Goal: Task Accomplishment & Management: Complete application form

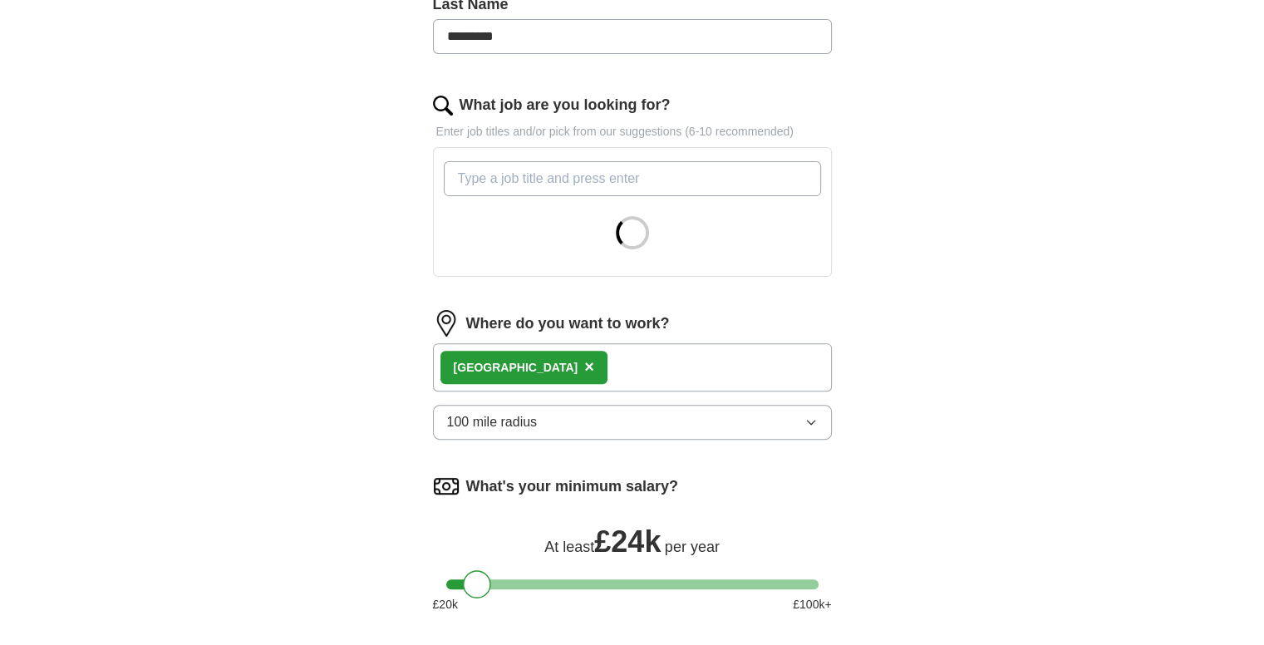
scroll to position [465, 0]
click at [584, 363] on span "×" at bounding box center [589, 366] width 10 height 18
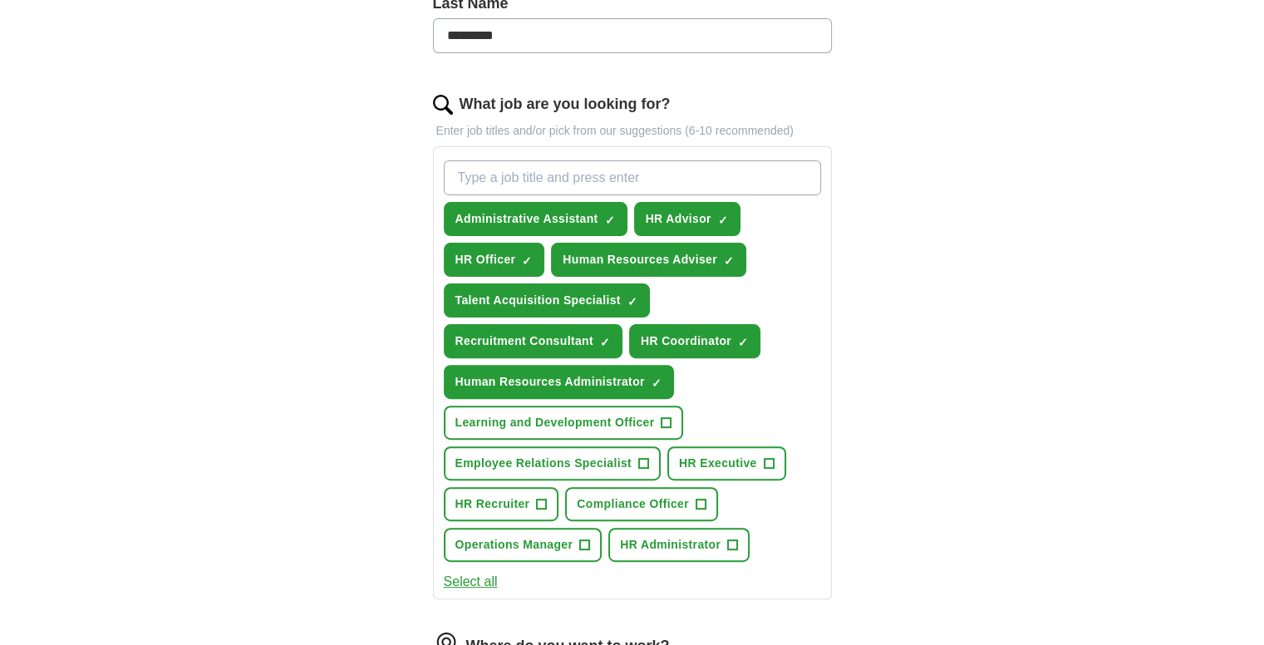
click at [525, 361] on form "Select a CV CV [PERSON_NAME].pdf [DATE] 21:00 Upload a different CV By uploadin…" at bounding box center [632, 409] width 399 height 1297
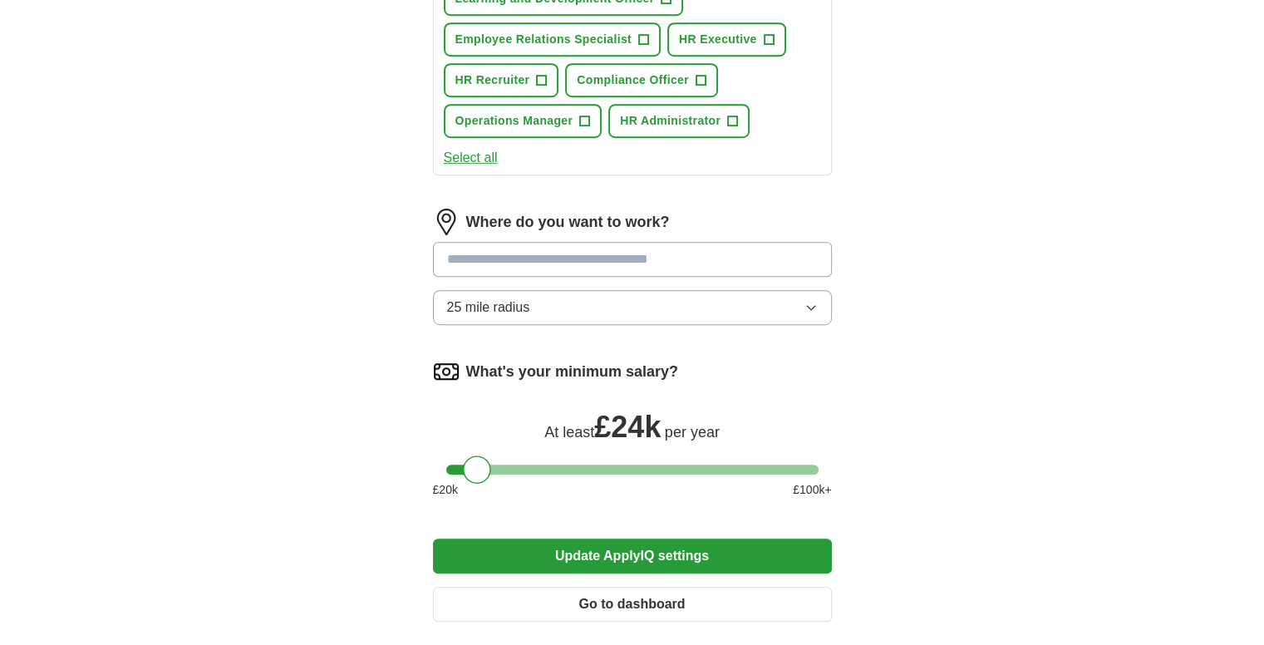
scroll to position [893, 0]
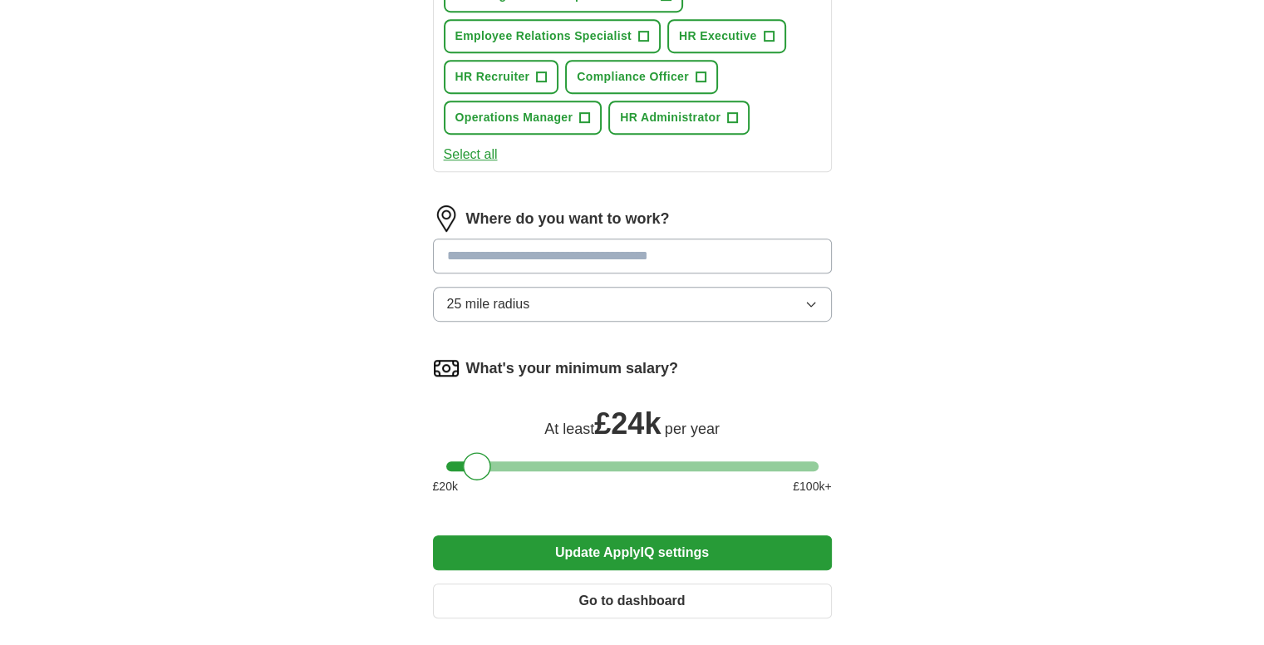
click at [575, 300] on button "25 mile radius" at bounding box center [632, 304] width 399 height 35
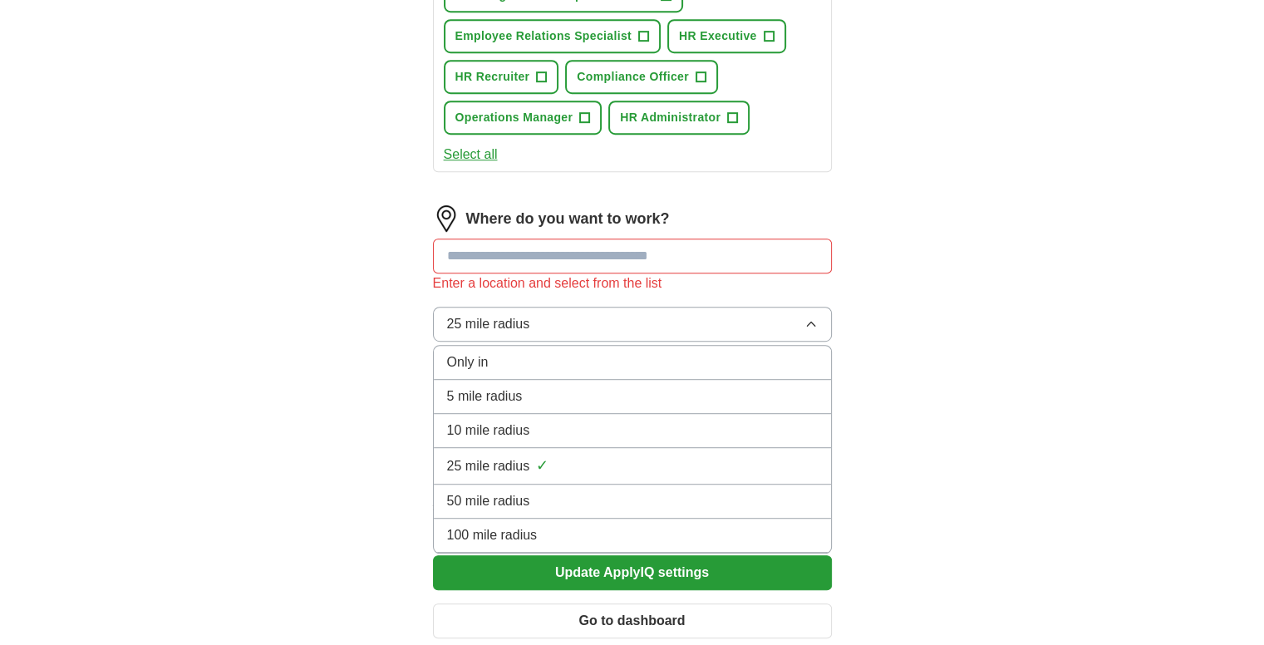
click at [591, 529] on div "100 mile radius" at bounding box center [632, 535] width 371 height 20
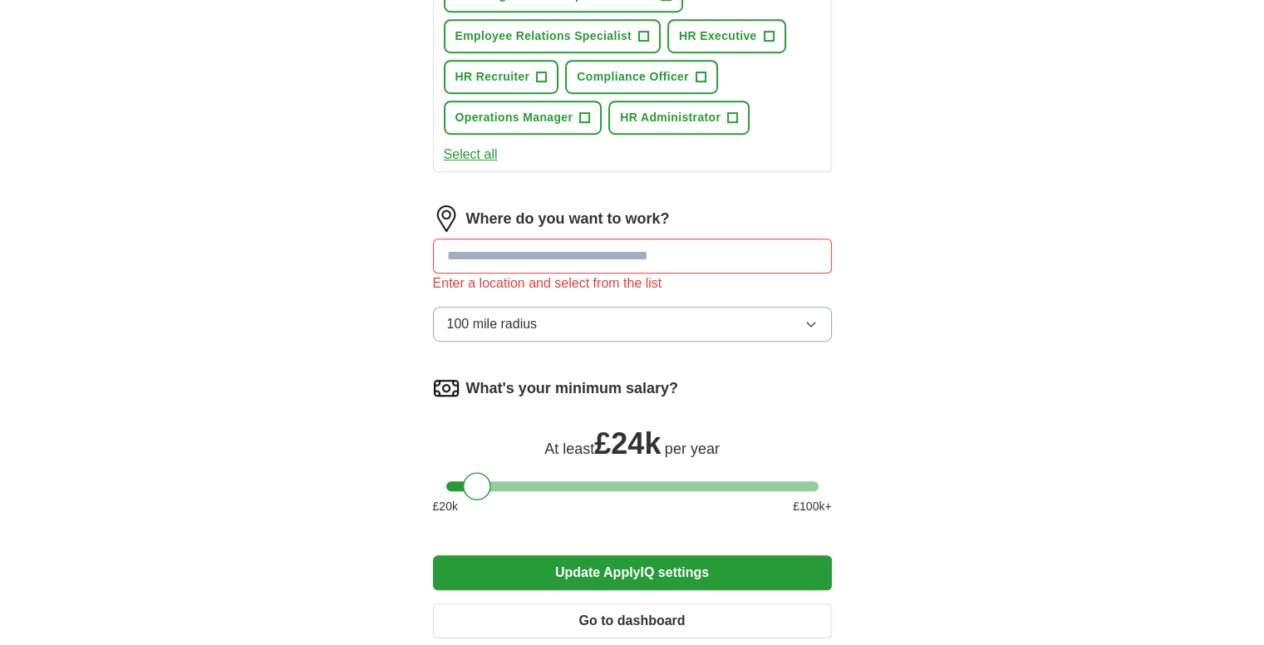
click at [569, 261] on input at bounding box center [632, 256] width 399 height 35
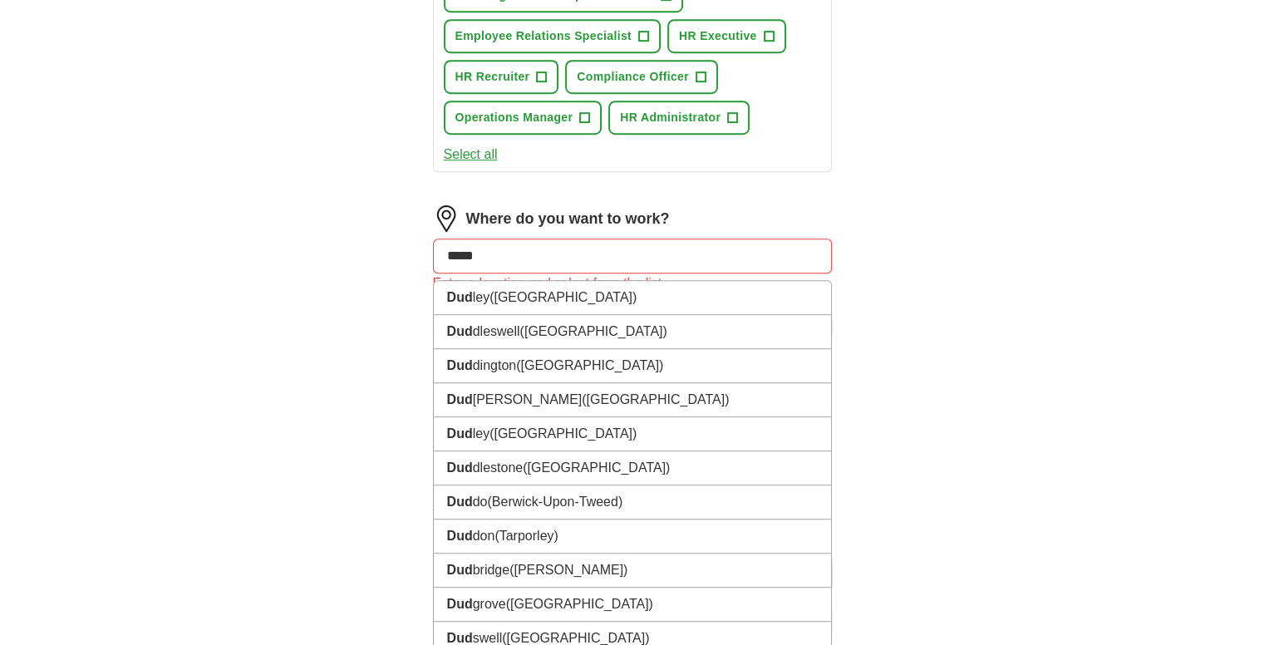
type input "******"
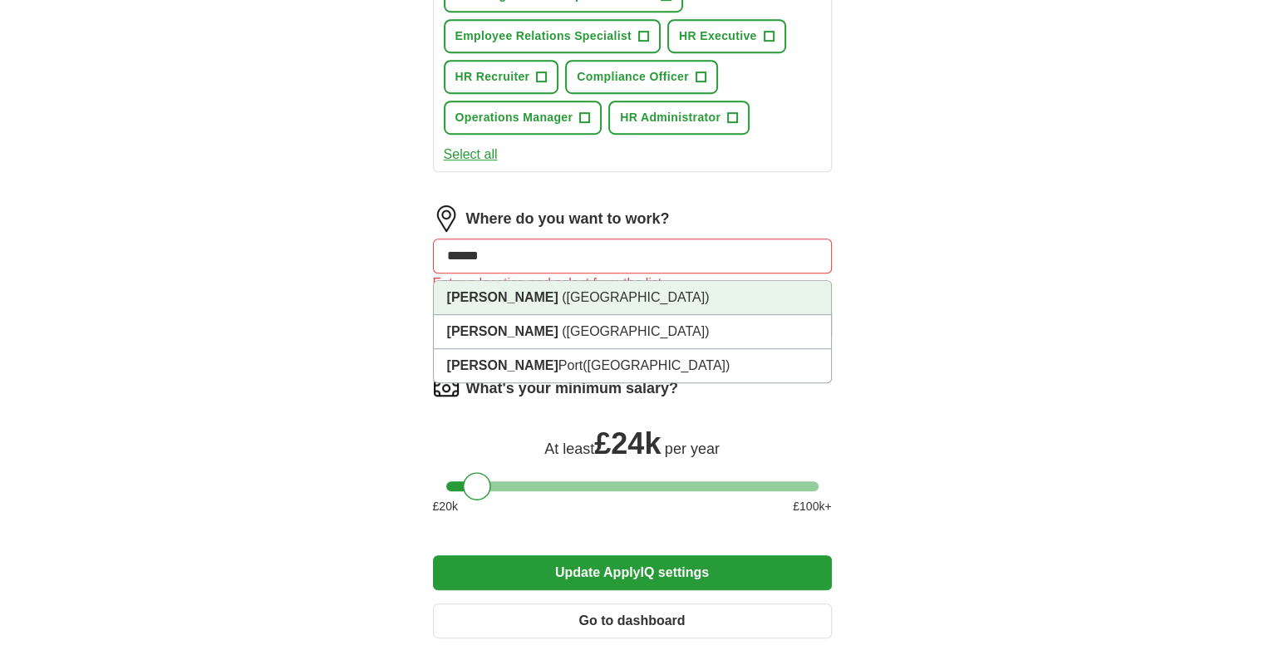
click at [562, 290] on span "(West Midlands)" at bounding box center [635, 297] width 147 height 14
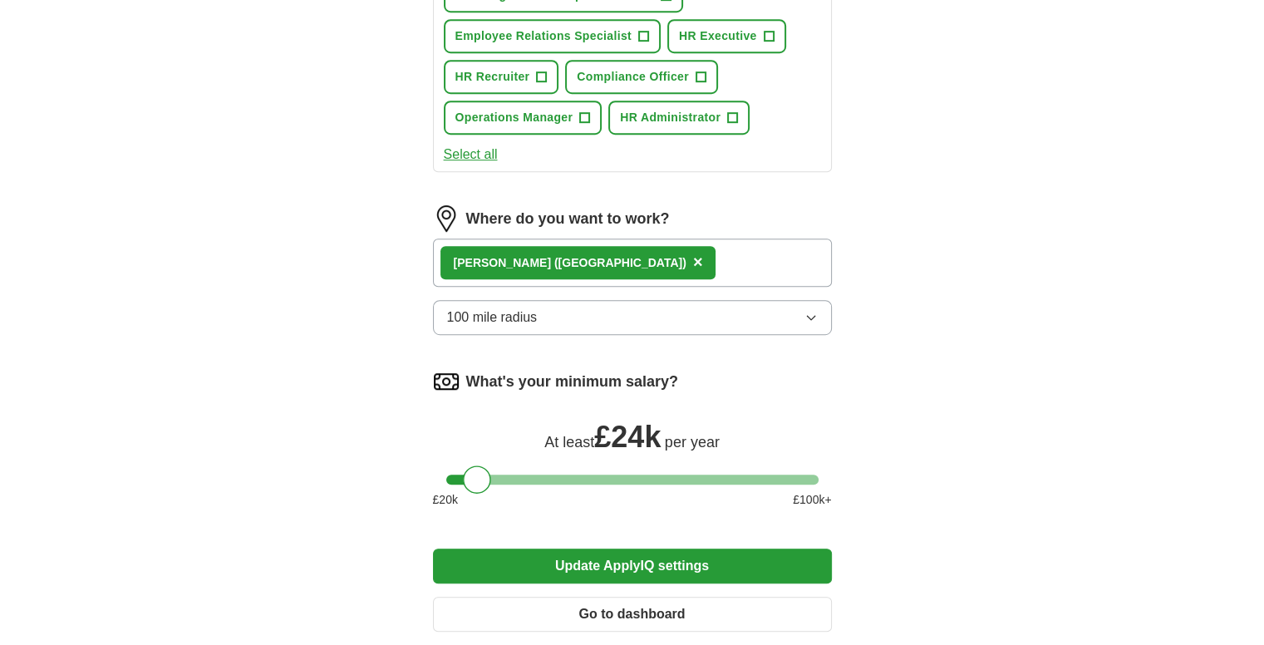
click at [672, 260] on div "Dudley (West Midlands) ×" at bounding box center [632, 263] width 399 height 48
drag, startPoint x: 480, startPoint y: 468, endPoint x: 493, endPoint y: 468, distance: 13.3
click at [493, 468] on div at bounding box center [490, 479] width 28 height 28
click at [585, 563] on button "Update ApplyIQ settings" at bounding box center [632, 566] width 399 height 35
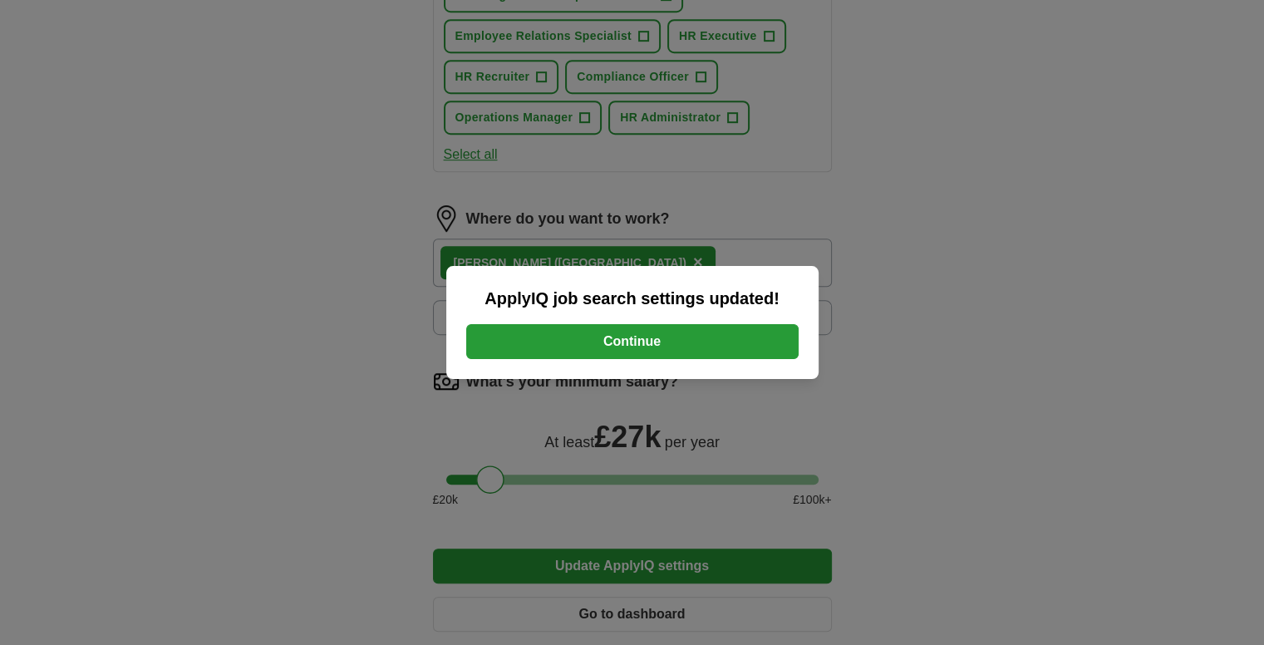
click at [641, 333] on button "Continue" at bounding box center [632, 341] width 332 height 35
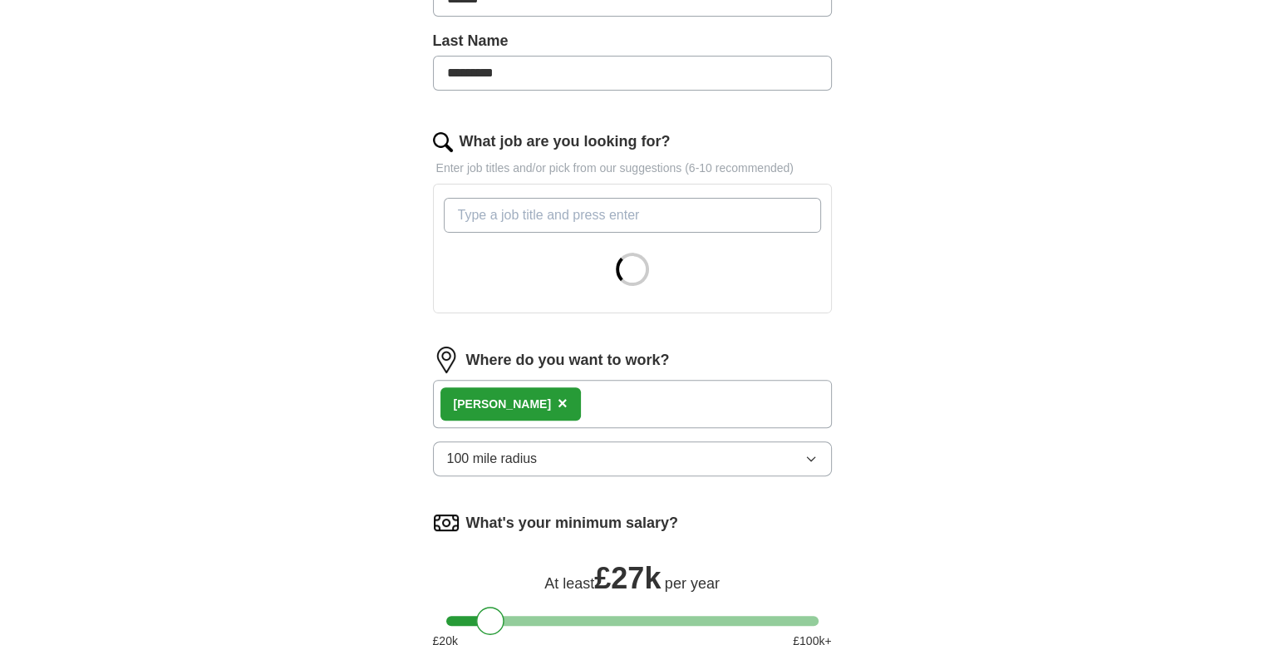
scroll to position [476, 0]
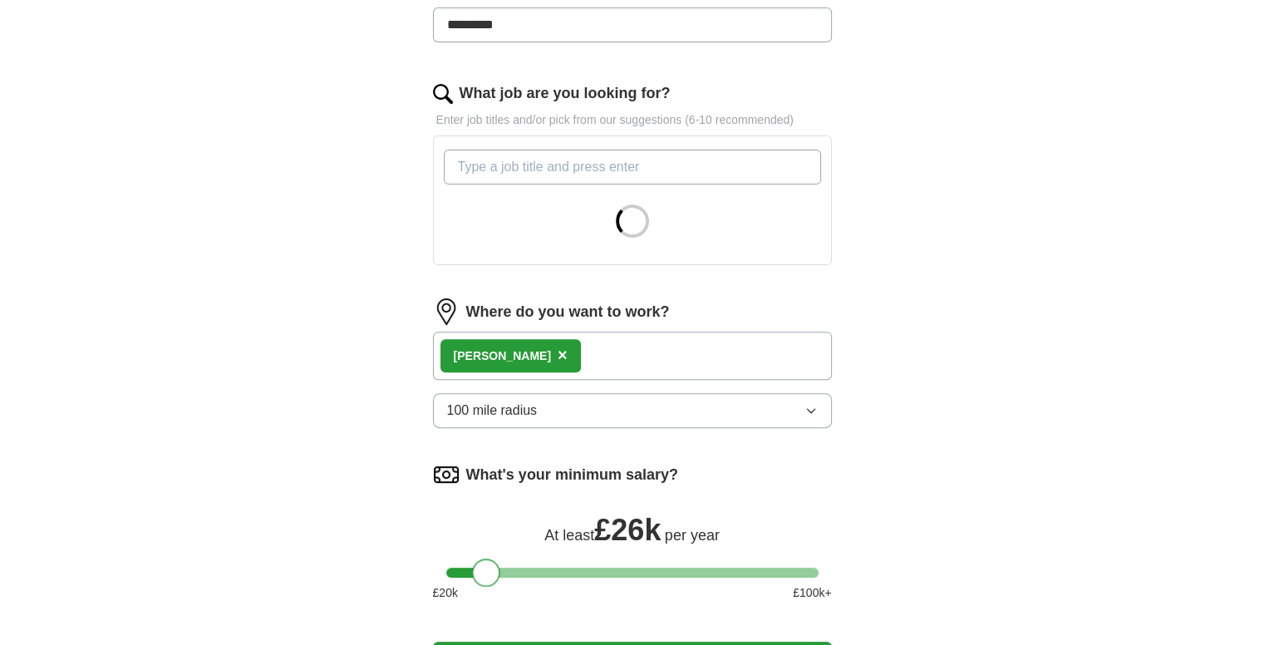
click at [492, 564] on div at bounding box center [486, 573] width 28 height 28
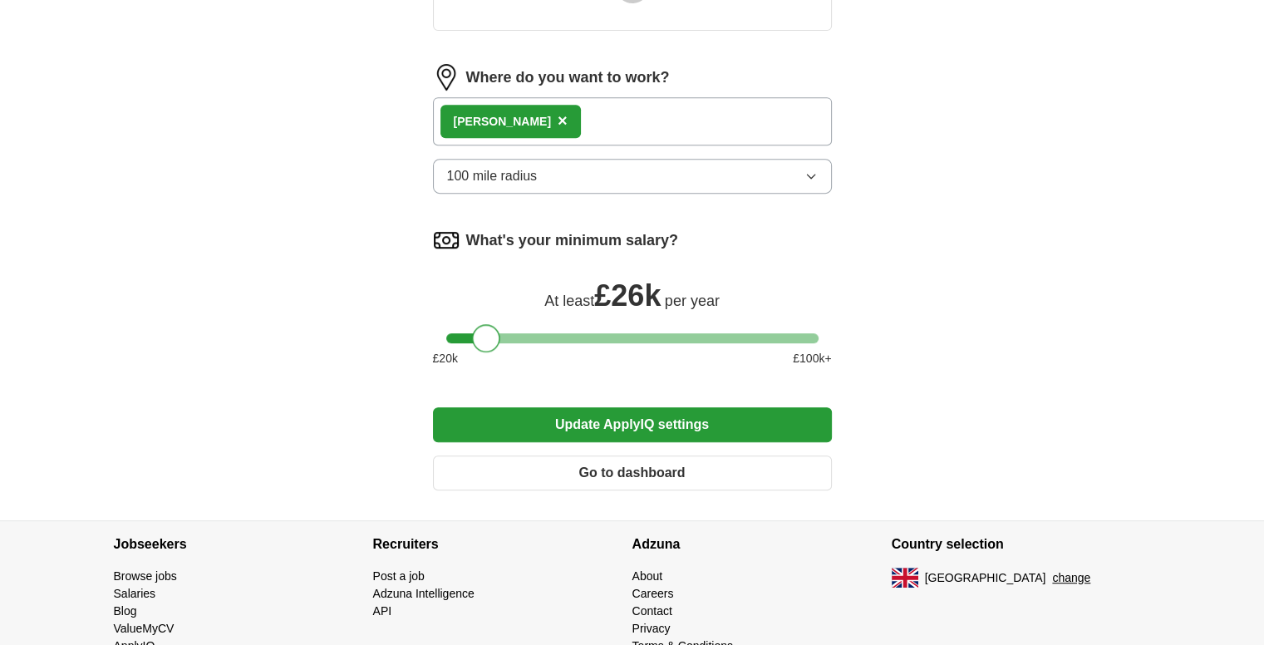
scroll to position [724, 0]
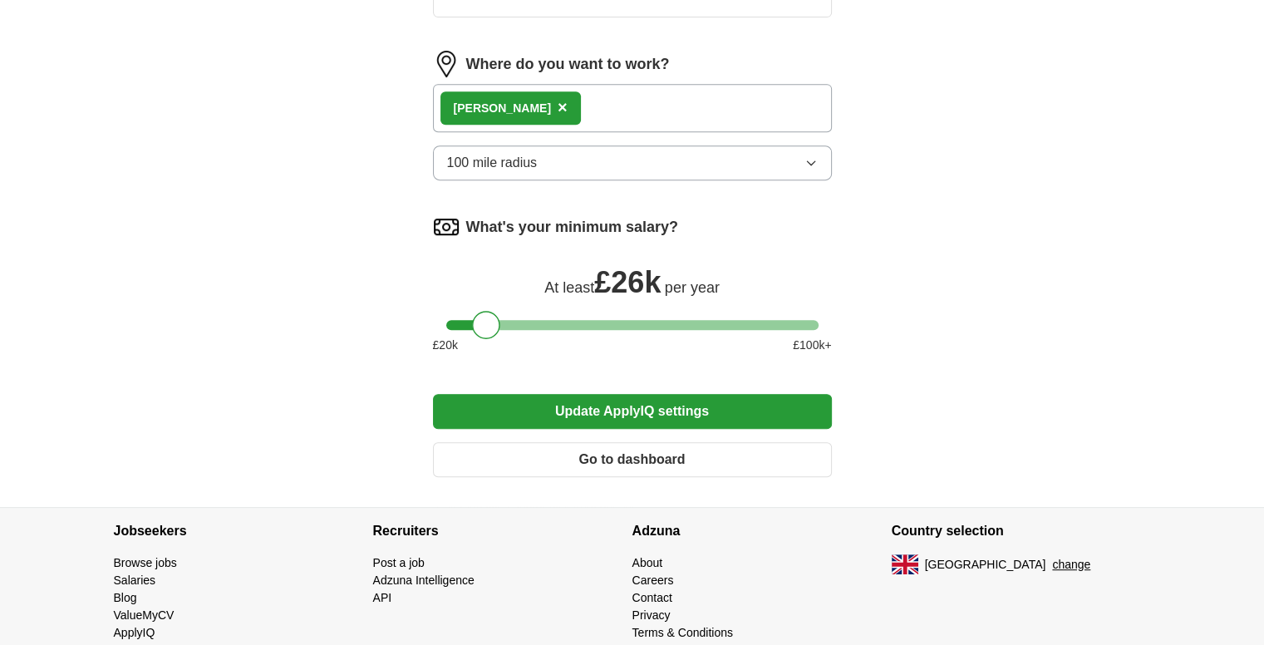
click at [717, 416] on button "Update ApplyIQ settings" at bounding box center [632, 411] width 399 height 35
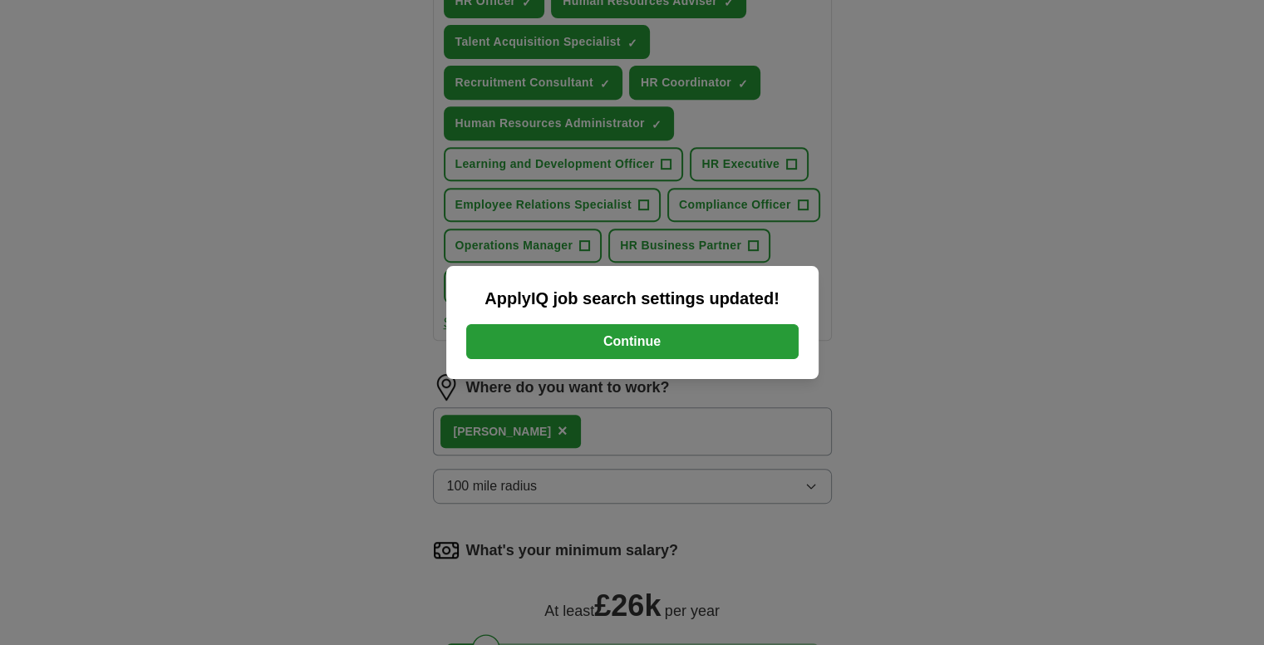
click at [686, 348] on button "Continue" at bounding box center [632, 341] width 332 height 35
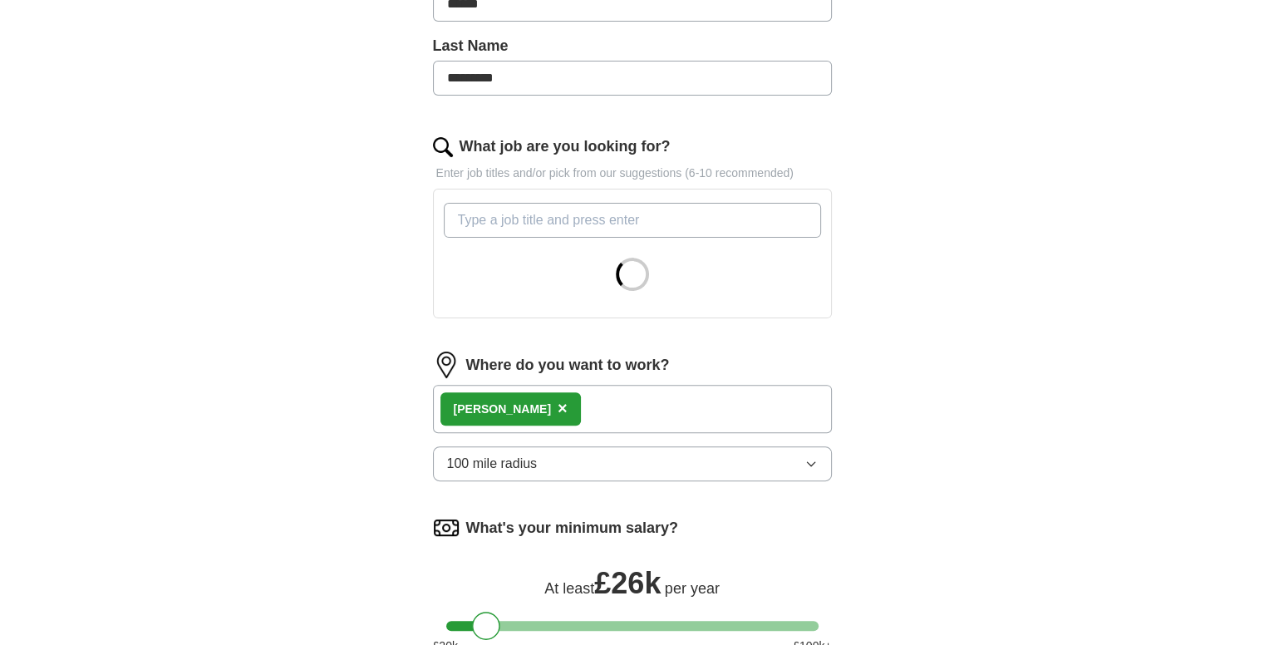
scroll to position [428, 0]
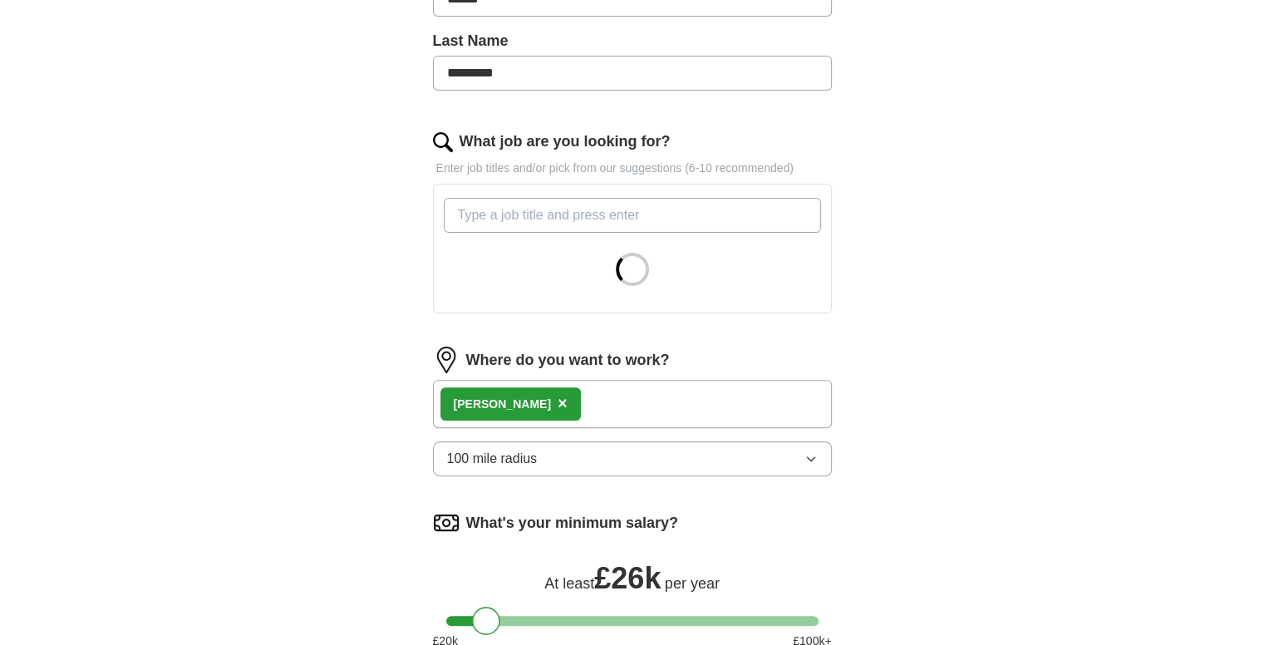
click at [593, 398] on div "Dudley ×" at bounding box center [632, 404] width 399 height 48
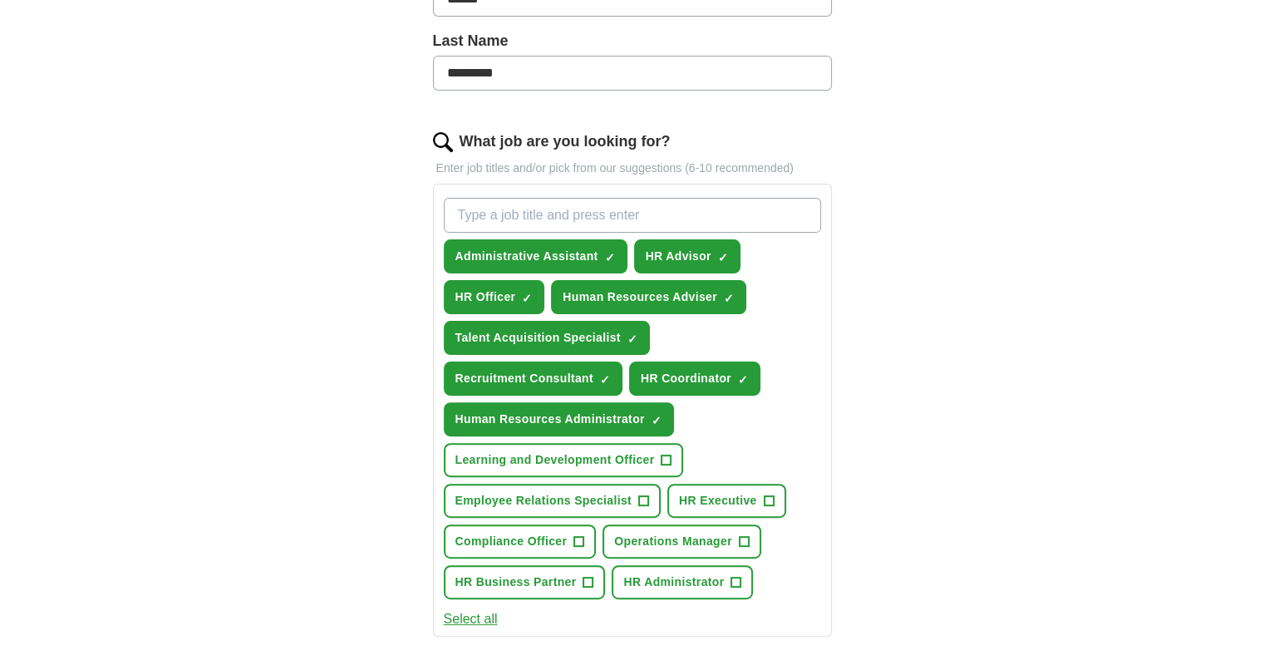
click at [573, 396] on div "Administrative Assistant ✓ × HR Advisor ✓ × HR Officer ✓ × Human Resources Advi…" at bounding box center [632, 398] width 384 height 415
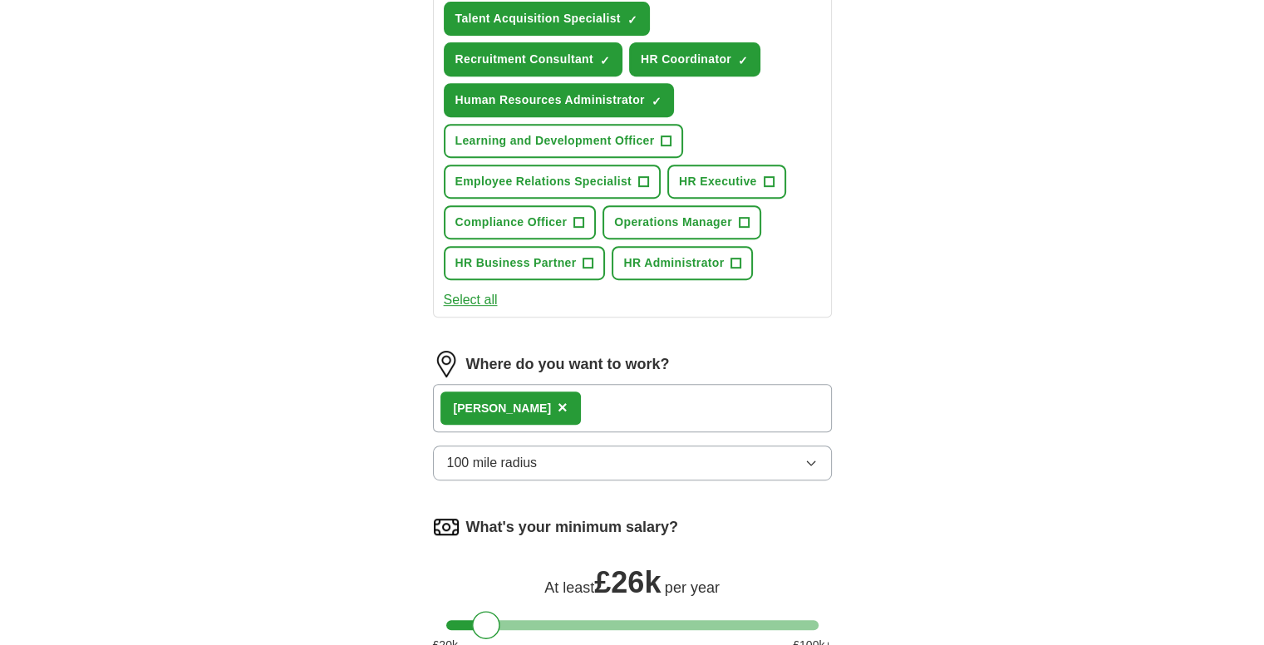
scroll to position [726, 0]
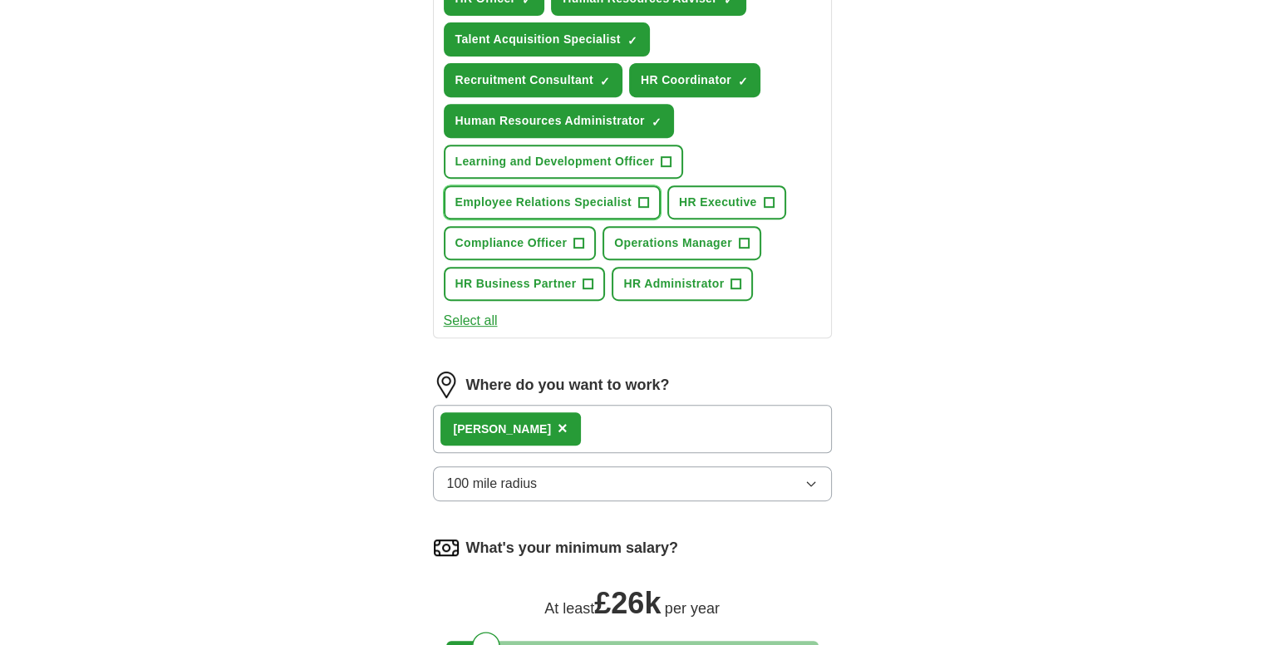
click at [650, 197] on button "Employee Relations Specialist +" at bounding box center [552, 202] width 217 height 34
click at [764, 199] on span "+" at bounding box center [769, 202] width 10 height 13
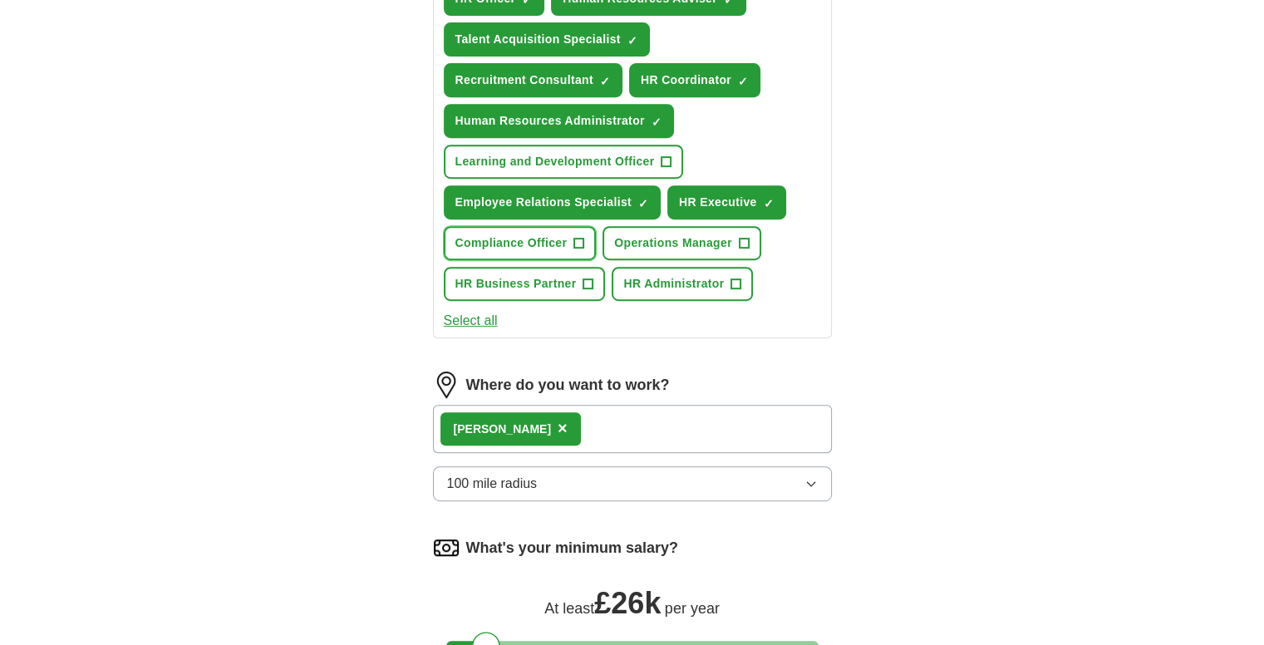
click at [585, 244] on button "Compliance Officer +" at bounding box center [520, 243] width 153 height 34
click at [727, 282] on button "HR Administrator +" at bounding box center [682, 284] width 141 height 34
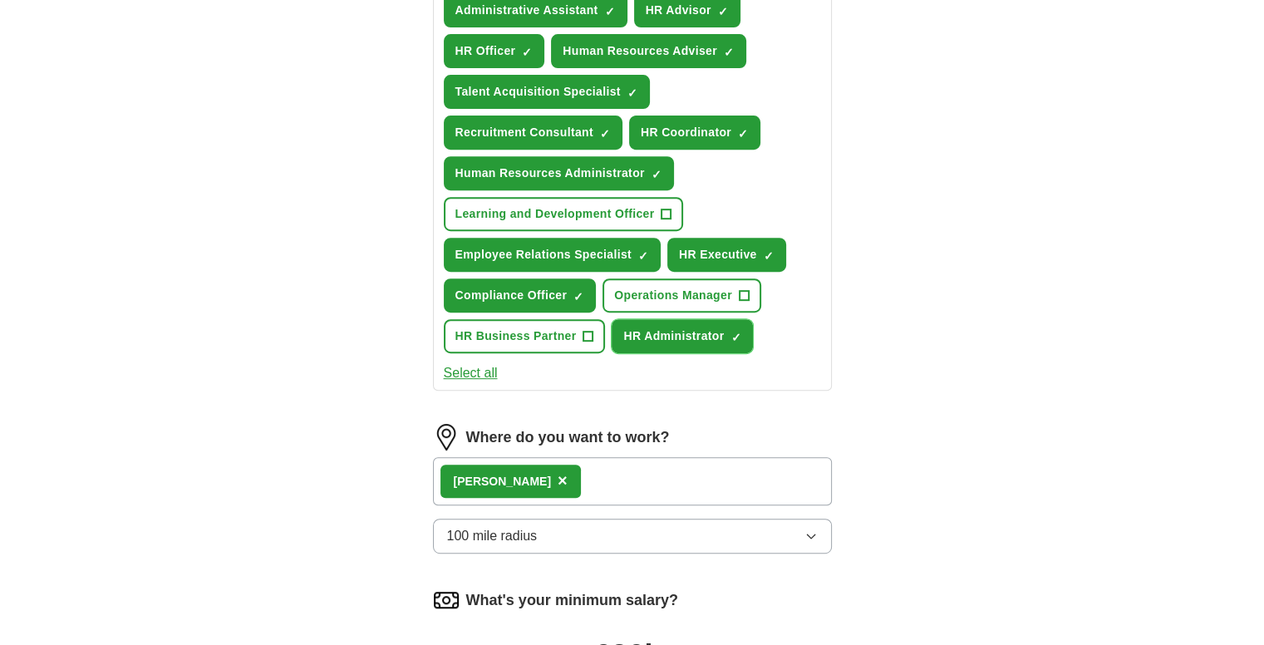
scroll to position [667, 0]
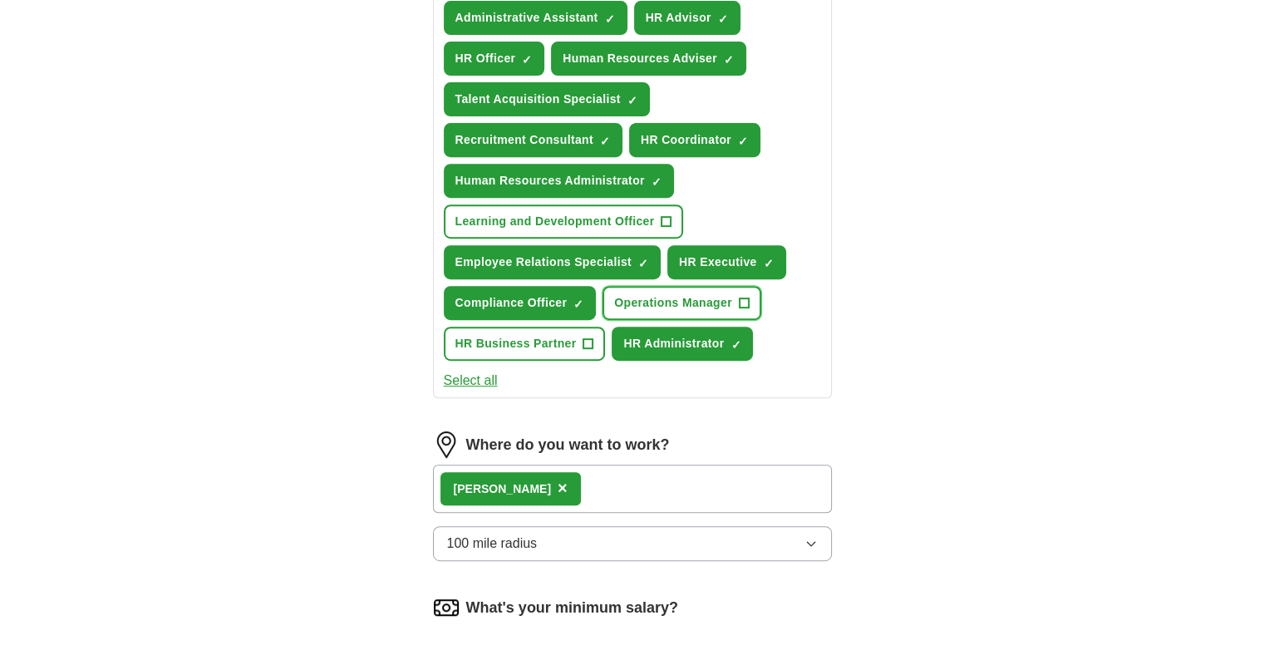
click at [736, 303] on button "Operations Manager +" at bounding box center [682, 303] width 159 height 34
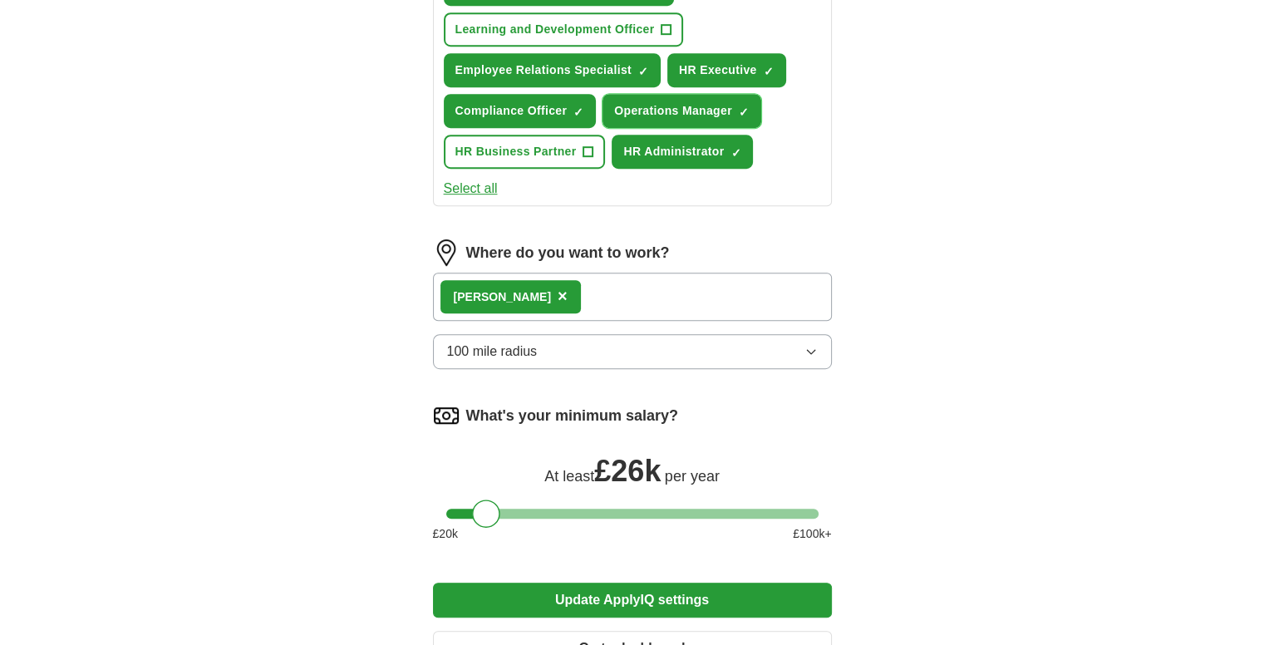
scroll to position [903, 0]
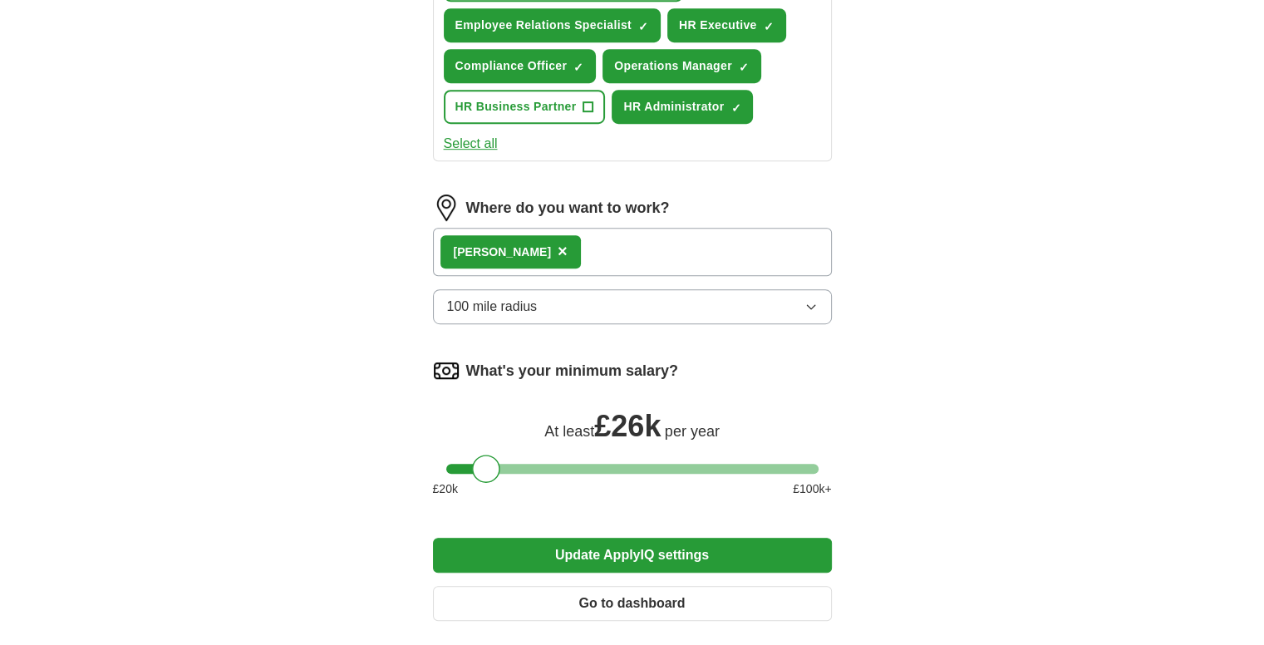
click at [647, 232] on div "Dudley ×" at bounding box center [632, 252] width 399 height 48
click at [568, 243] on div "Dudley ×" at bounding box center [632, 252] width 399 height 48
click at [693, 299] on button "100 mile radius" at bounding box center [632, 306] width 399 height 35
click at [695, 545] on button "Update ApplyIQ settings" at bounding box center [632, 555] width 399 height 35
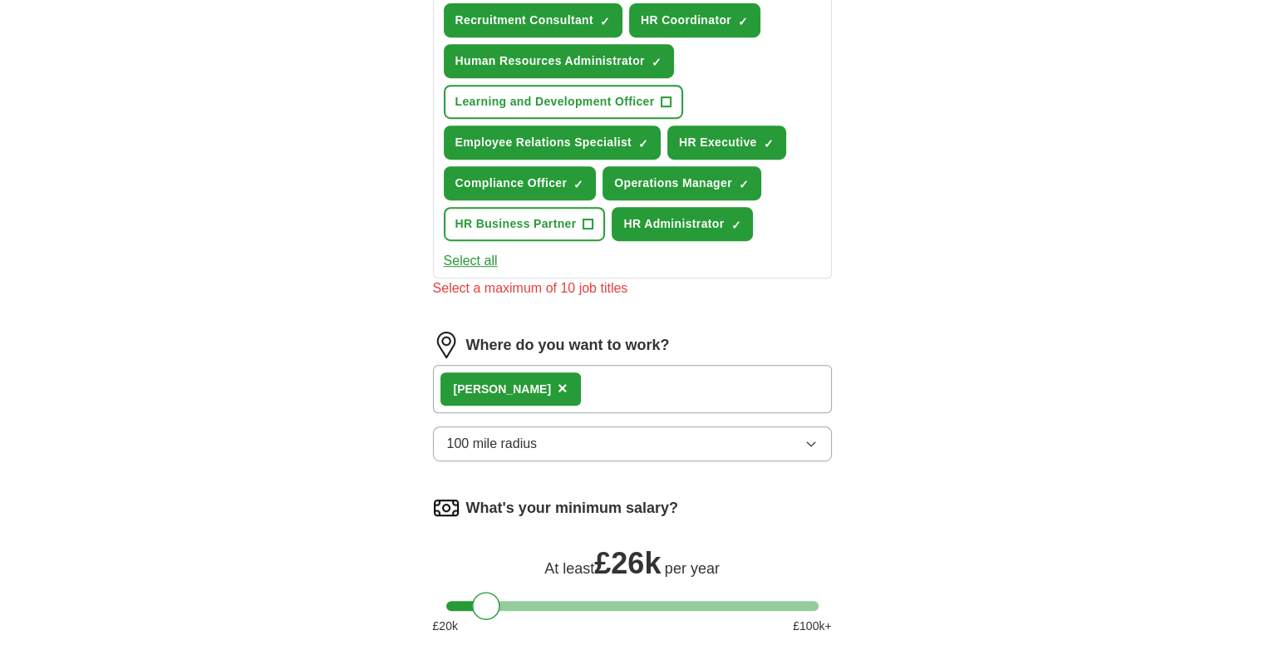
scroll to position [741, 0]
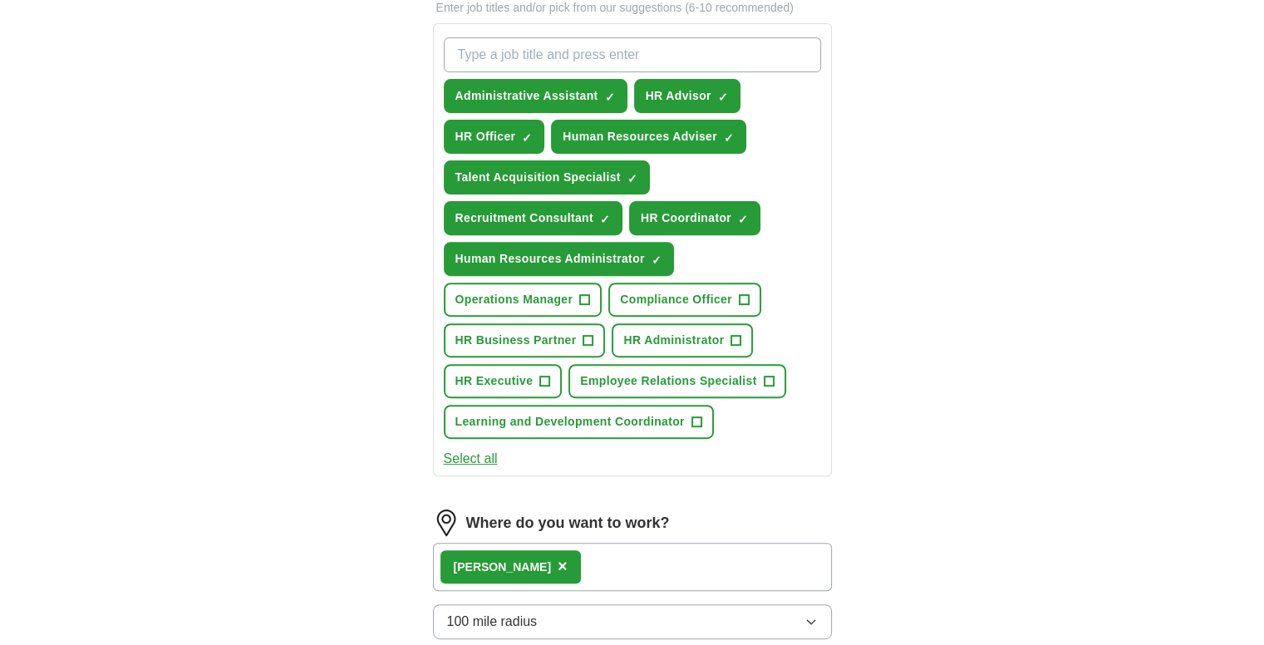
scroll to position [590, 0]
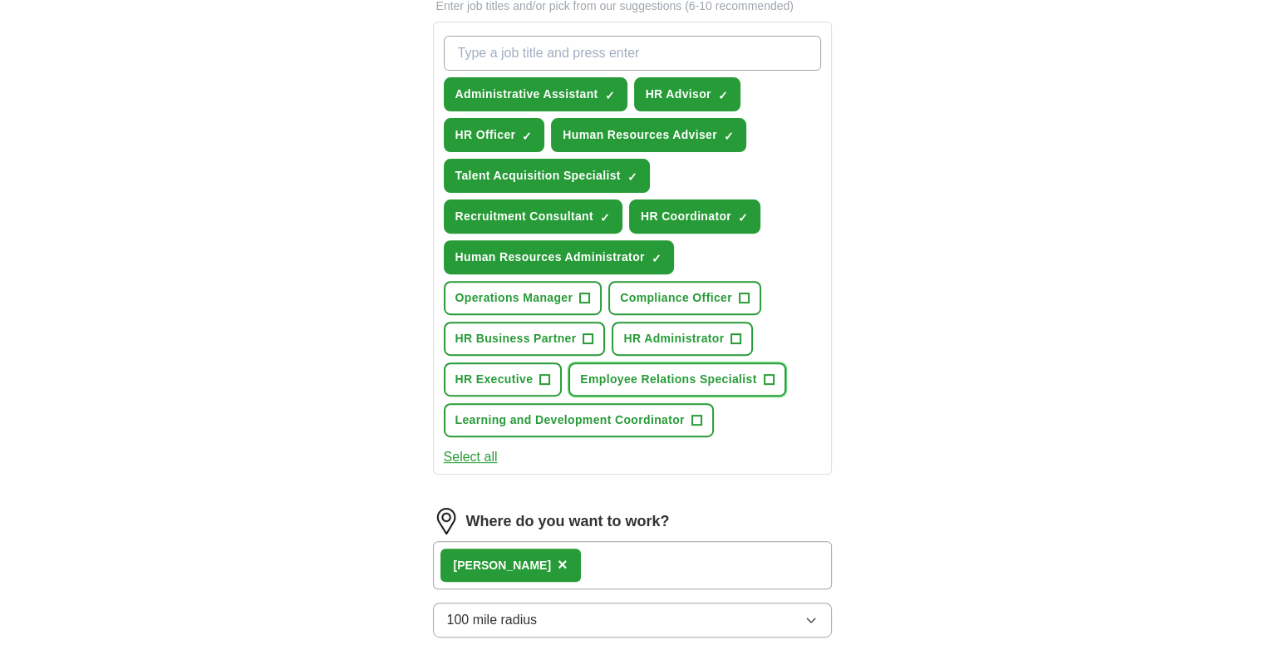
click at [706, 362] on button "Employee Relations Specialist +" at bounding box center [676, 379] width 217 height 34
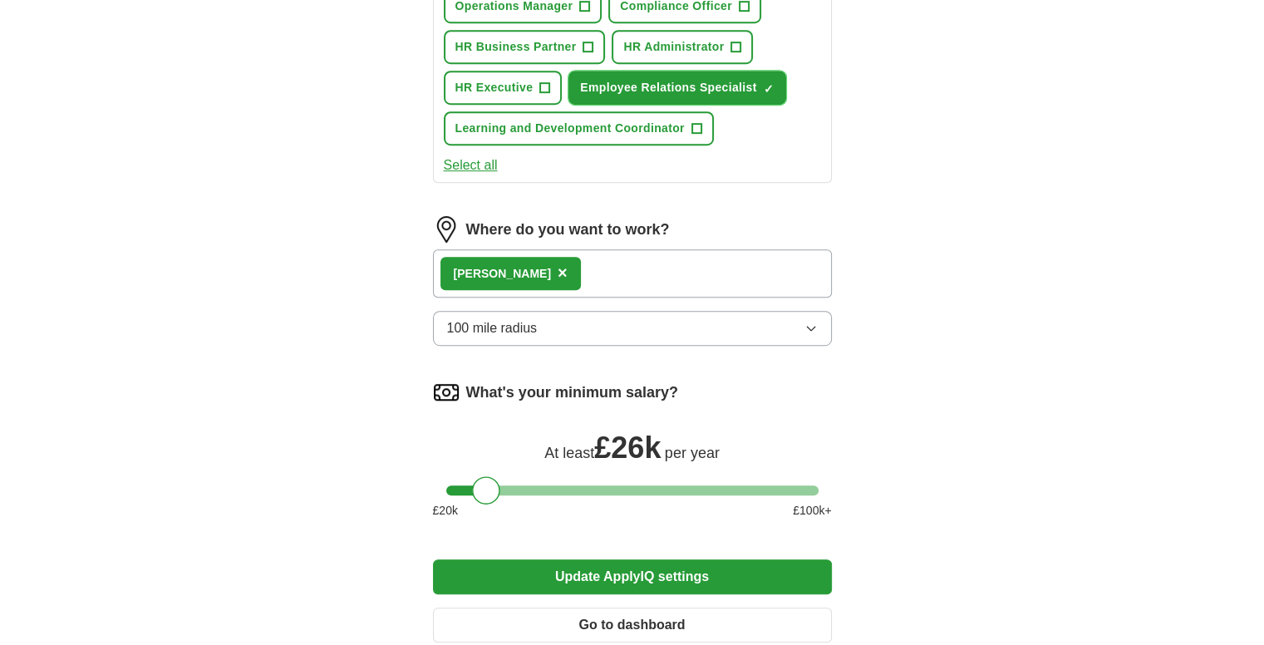
scroll to position [906, 0]
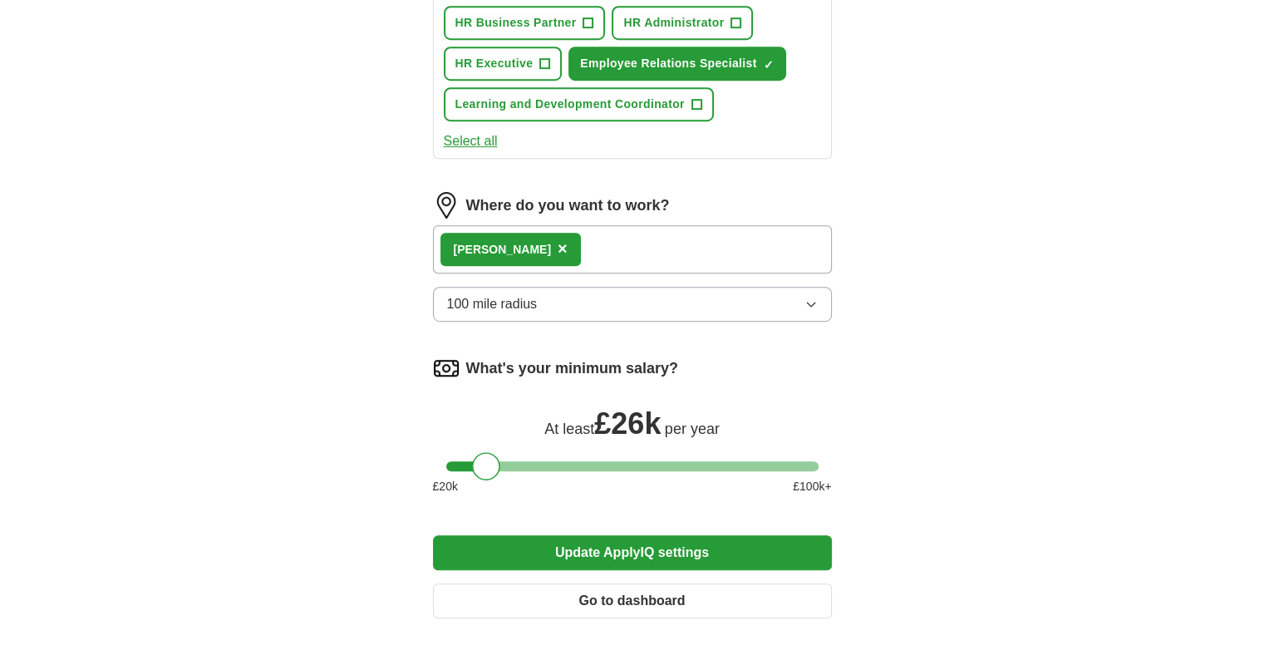
click at [625, 544] on button "Update ApplyIQ settings" at bounding box center [632, 552] width 399 height 35
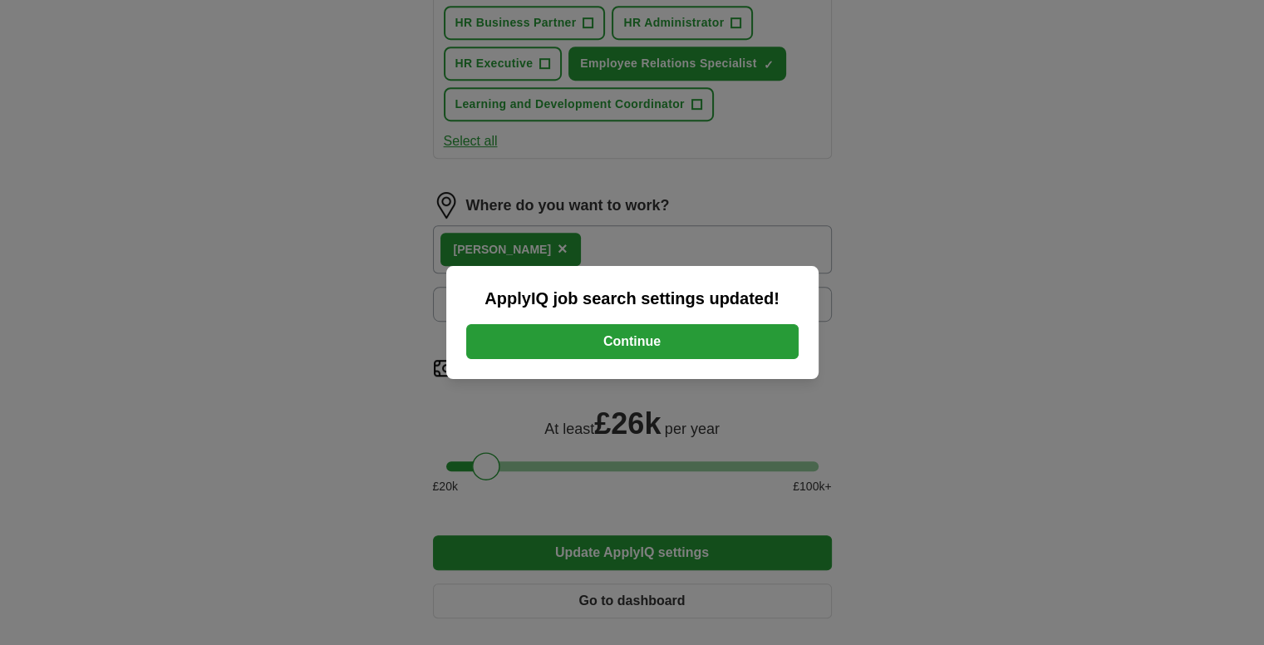
click at [634, 340] on button "Continue" at bounding box center [632, 341] width 332 height 35
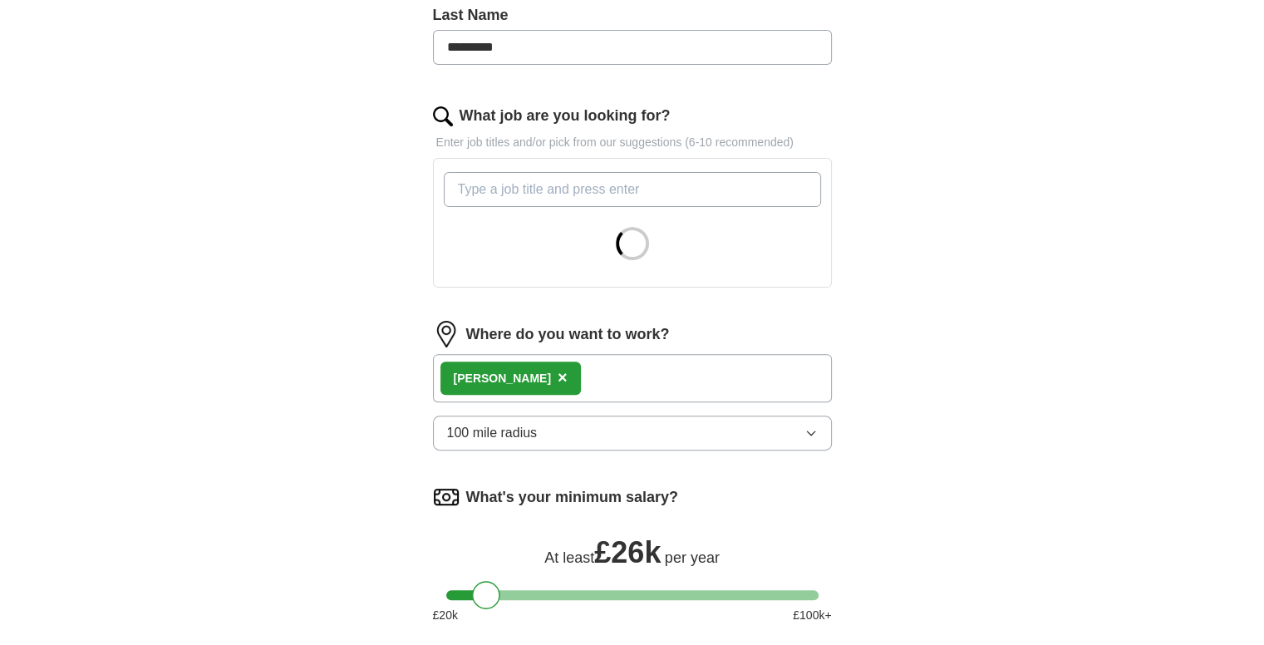
scroll to position [470, 0]
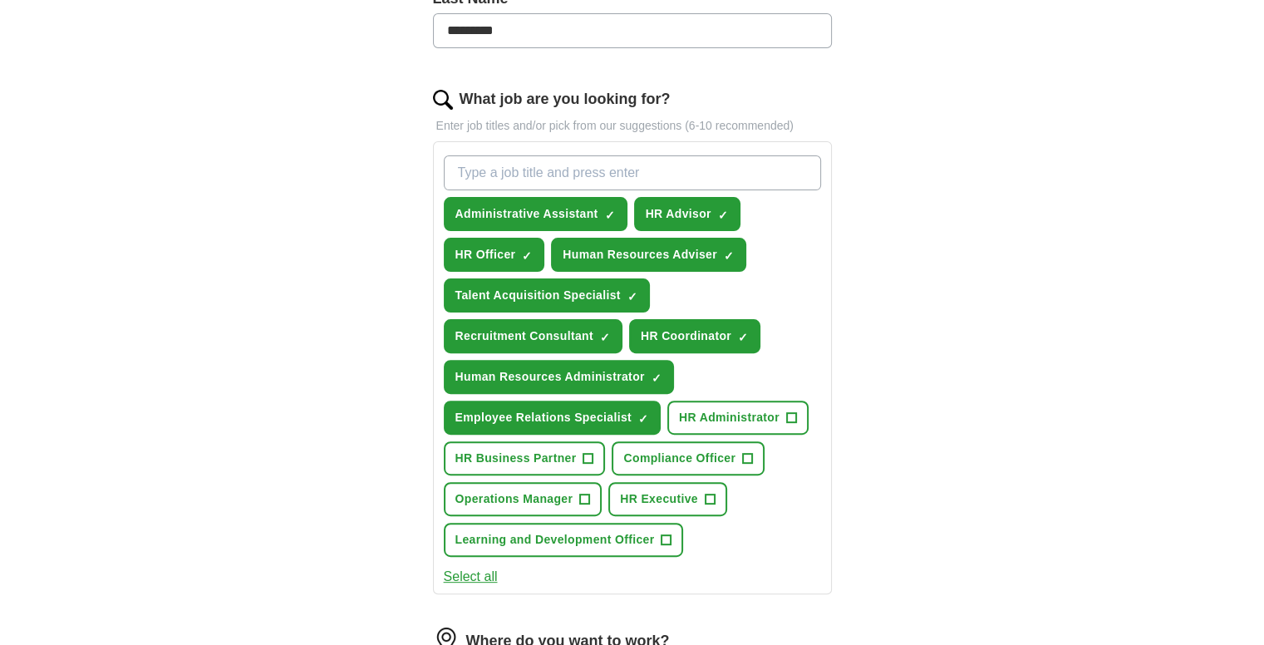
drag, startPoint x: 1233, startPoint y: 358, endPoint x: 1260, endPoint y: 417, distance: 65.1
click at [1260, 417] on div "ApplyIQ Let ApplyIQ do the hard work of searching and applying for jobs. Just t…" at bounding box center [632, 331] width 1264 height 1503
click at [739, 417] on span "HR Administrator" at bounding box center [729, 417] width 101 height 17
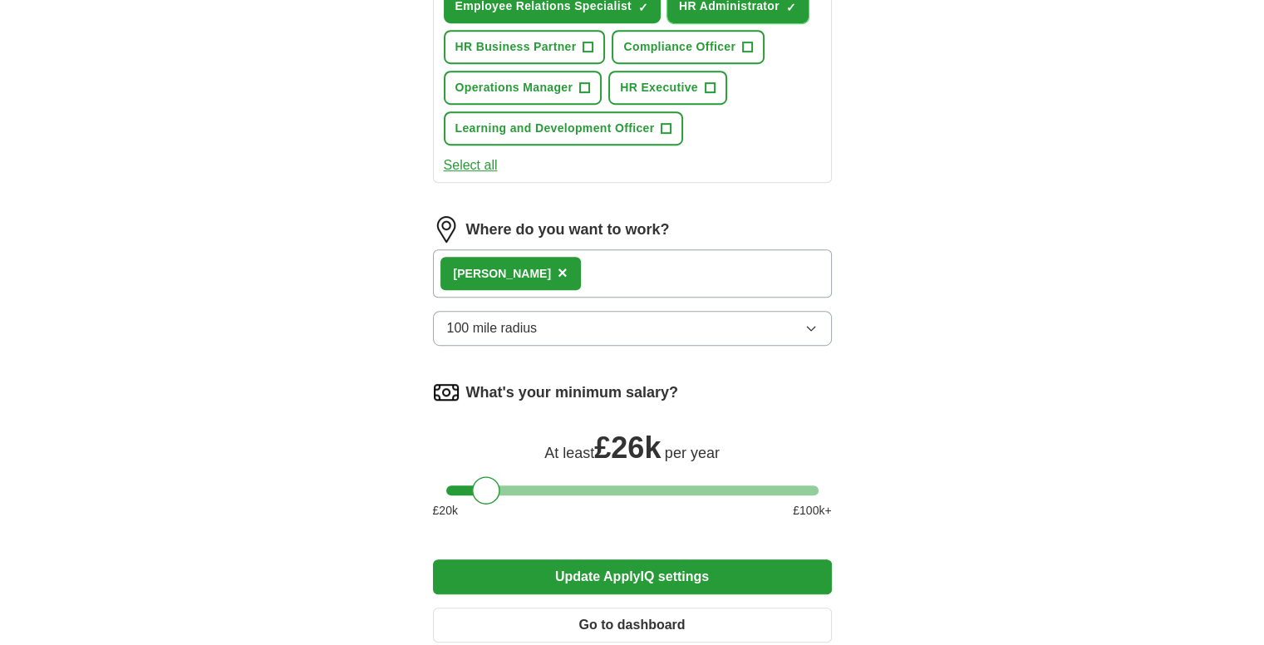
scroll to position [885, 0]
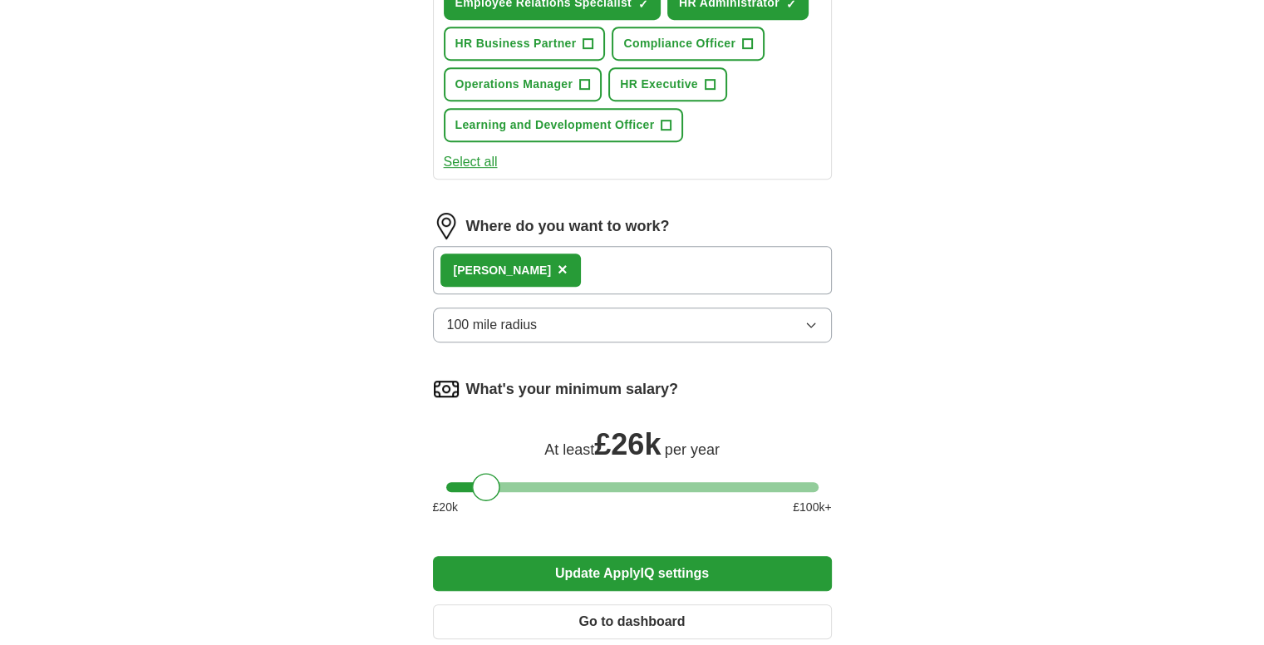
click at [622, 566] on button "Update ApplyIQ settings" at bounding box center [632, 573] width 399 height 35
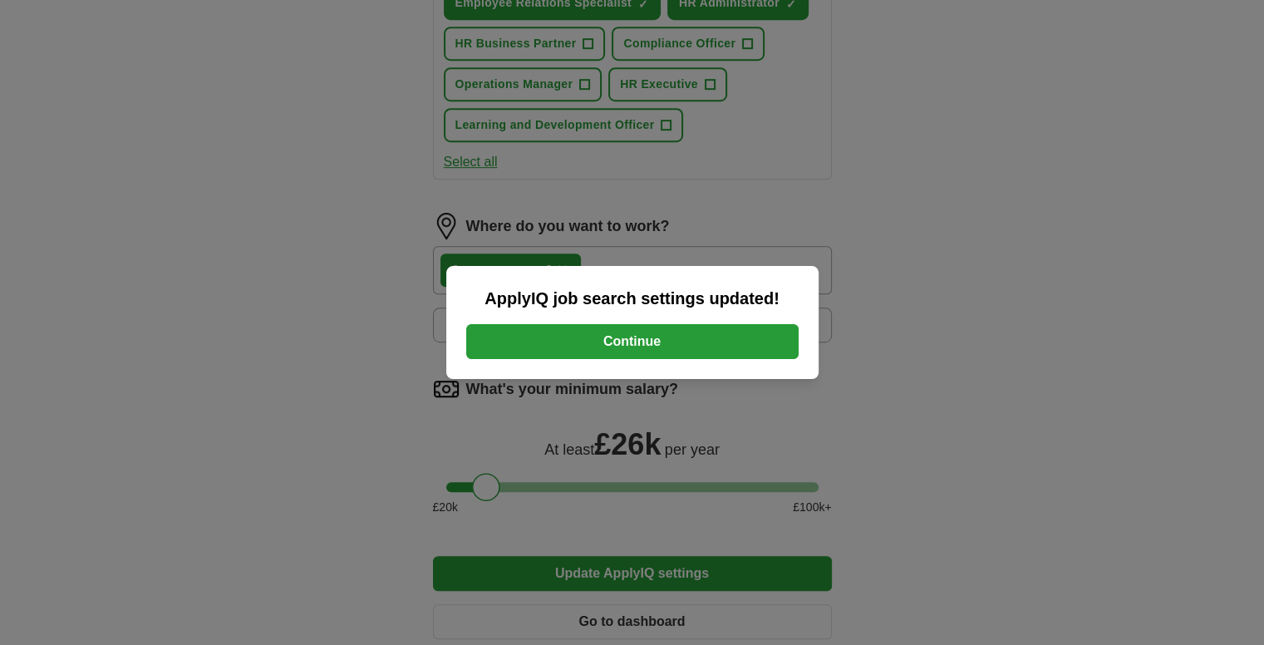
click at [643, 347] on button "Continue" at bounding box center [632, 341] width 332 height 35
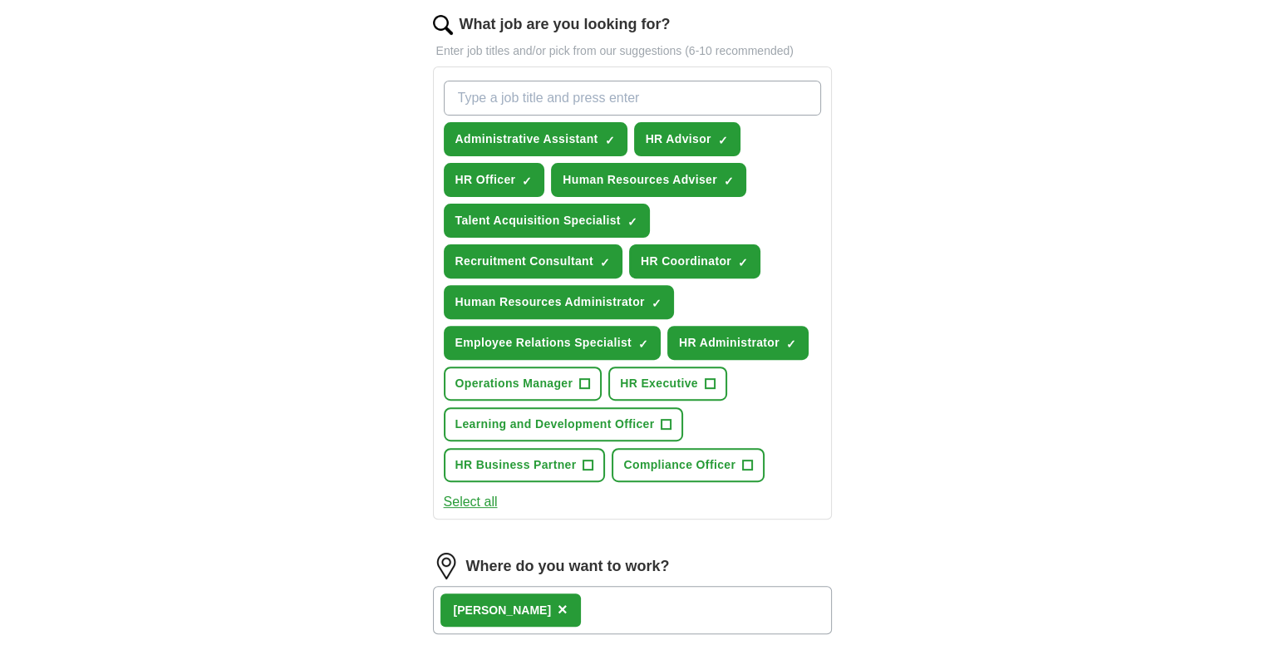
scroll to position [574, 0]
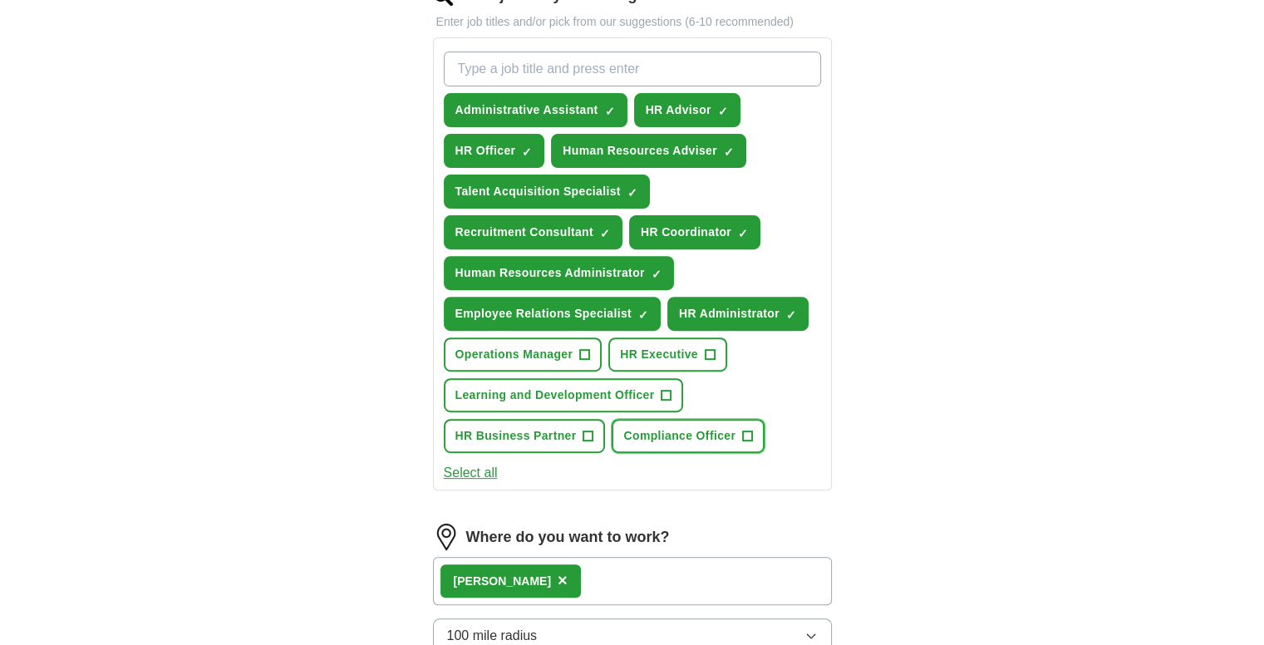
click at [673, 427] on span "Compliance Officer" at bounding box center [679, 435] width 112 height 17
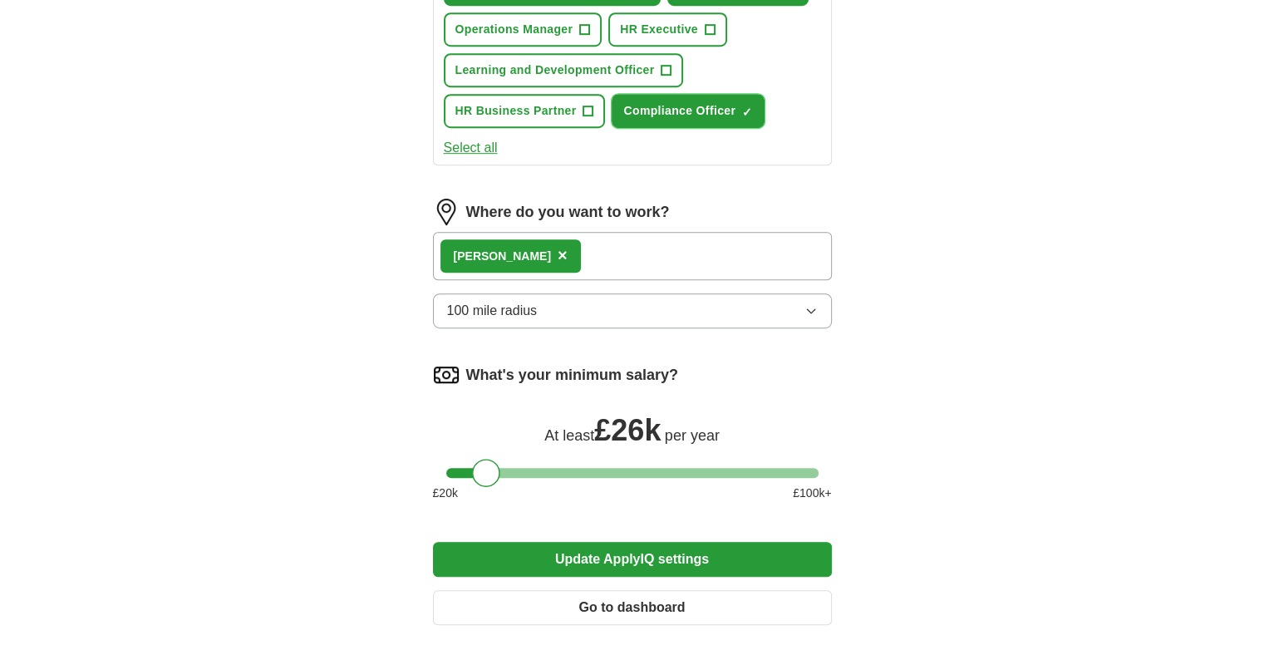
scroll to position [918, 0]
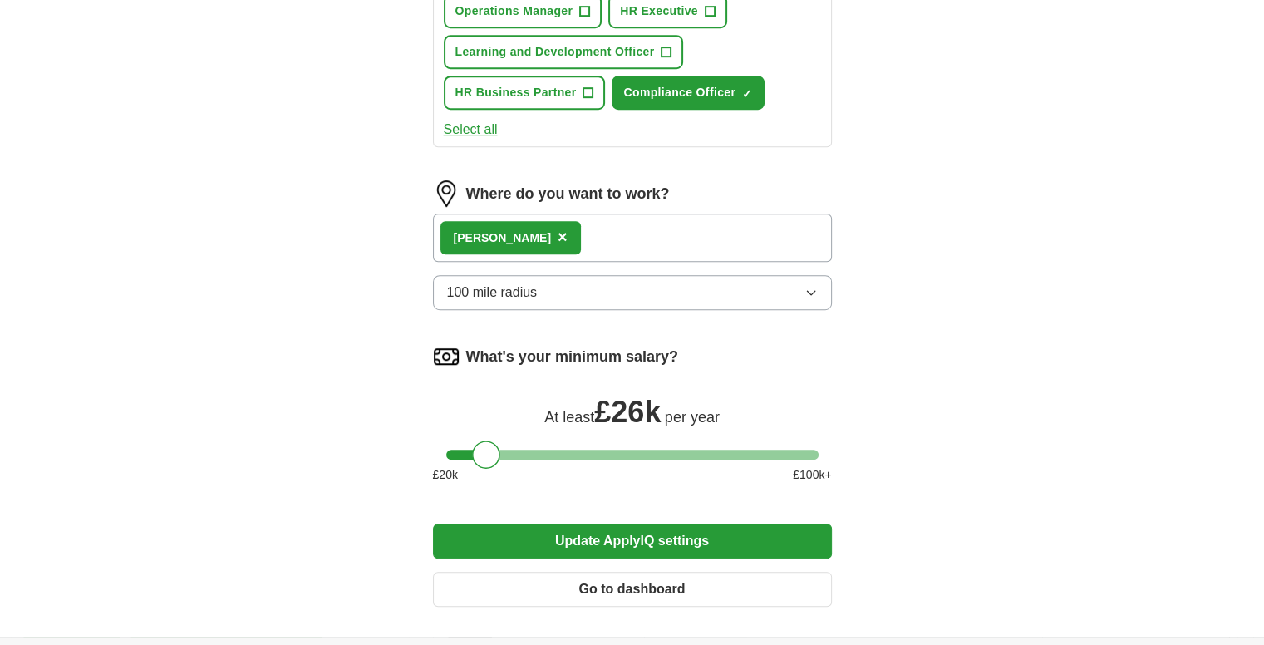
click at [745, 534] on button "Update ApplyIQ settings" at bounding box center [632, 541] width 399 height 35
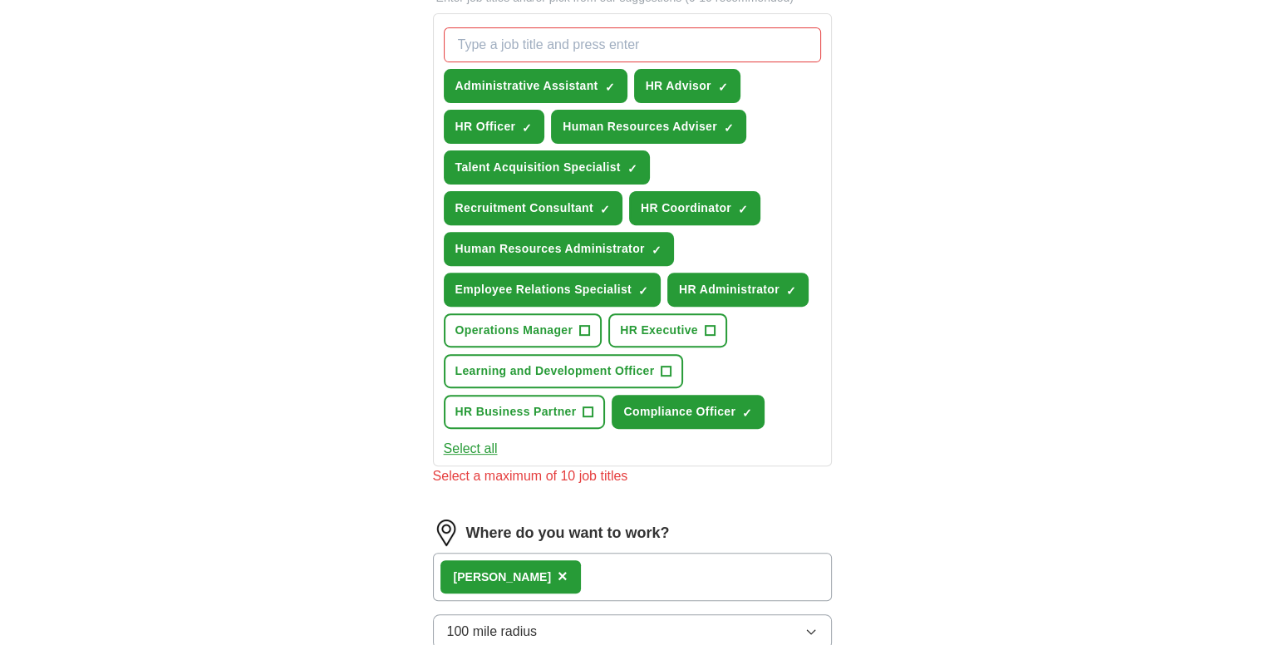
scroll to position [600, 0]
